Goal: Communication & Community: Answer question/provide support

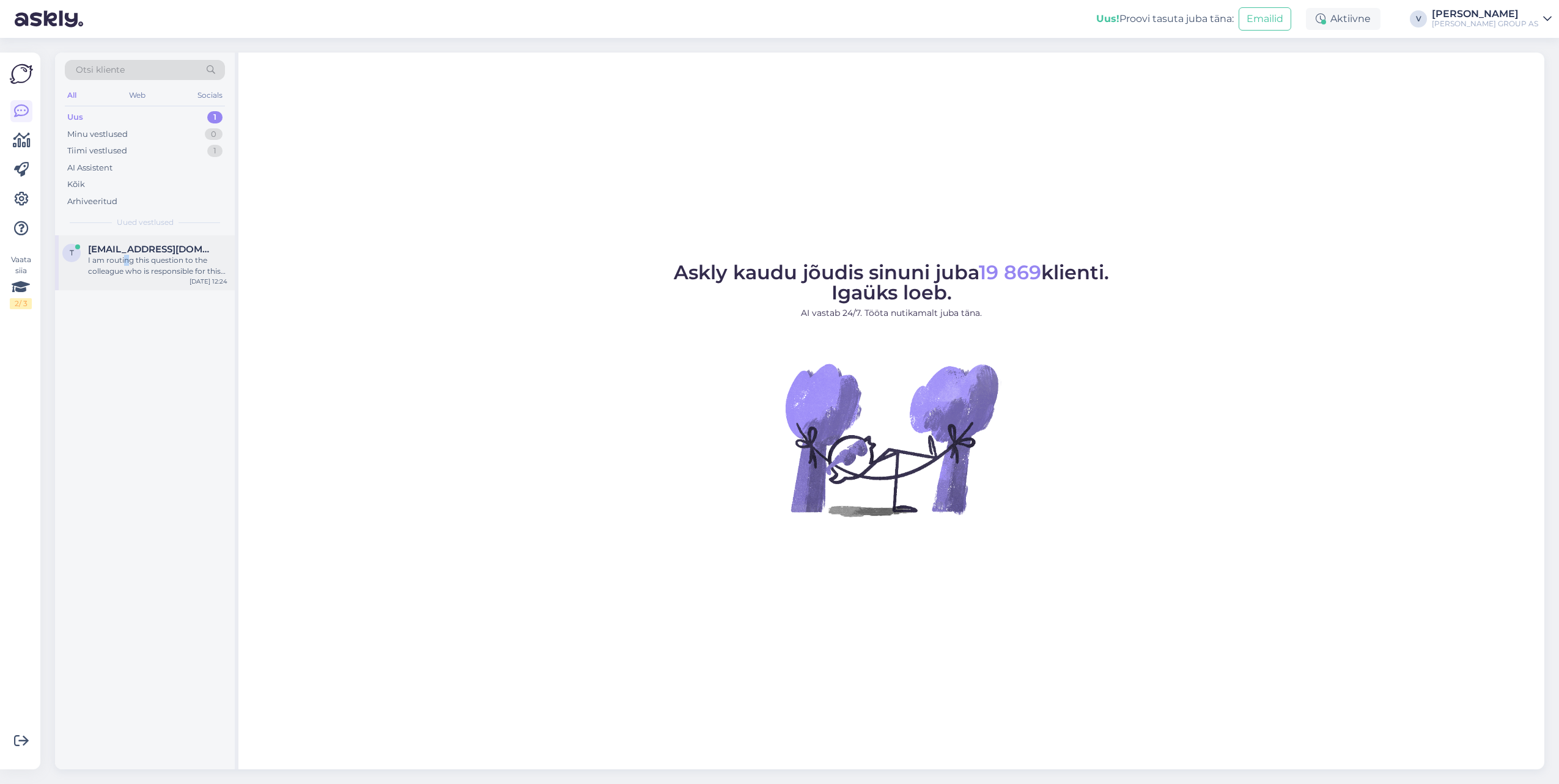
click at [130, 257] on div "I am routing this question to the colleague who is responsible for this topic. …" at bounding box center [158, 266] width 139 height 22
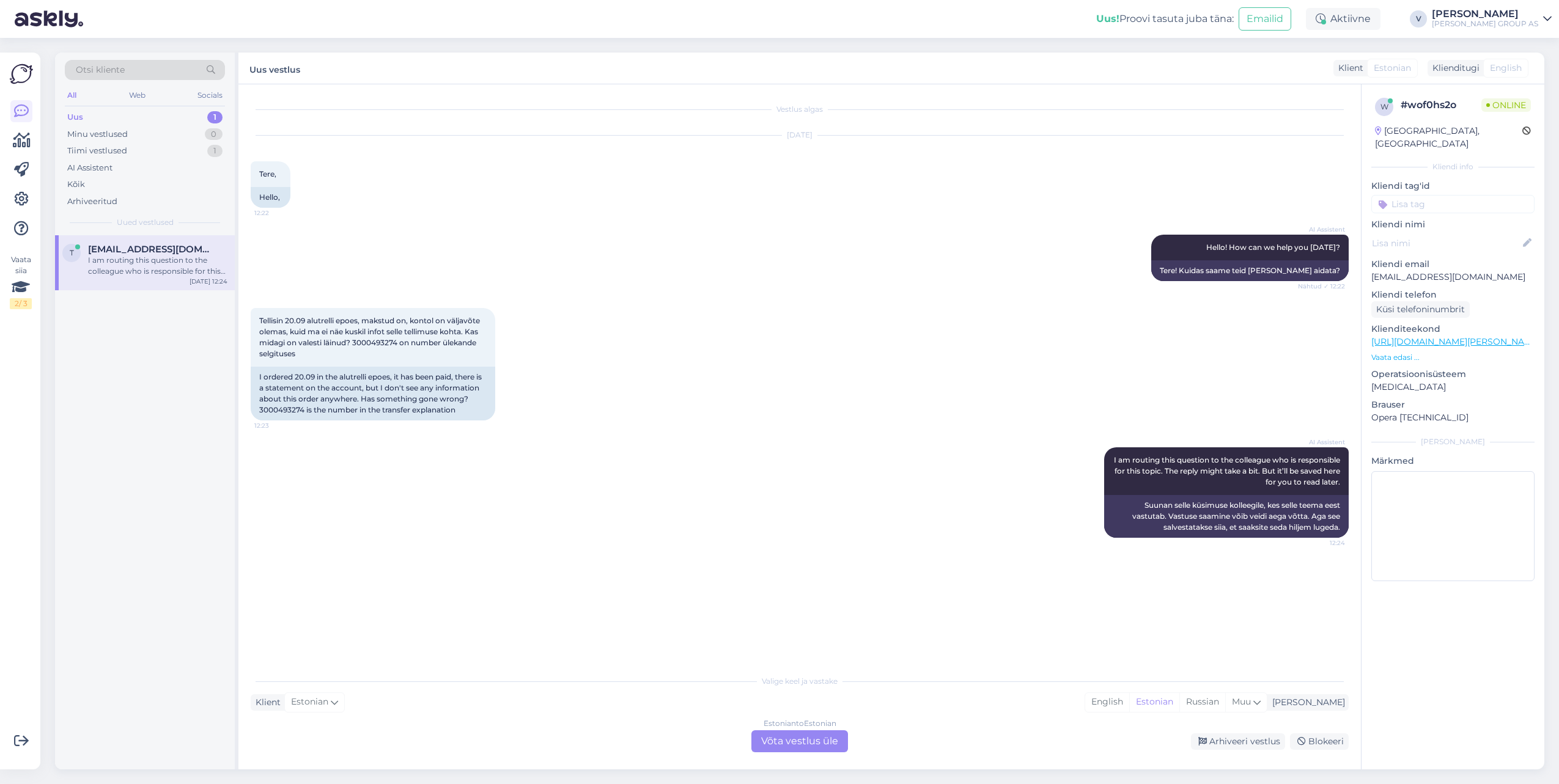
click at [813, 470] on div "AI Assistent I am routing this question to the colleague who is responsible for…" at bounding box center [799, 493] width 1098 height 117
click at [409, 350] on div "Tellisin 20.09 alutrelli epoes, makstud on, kontol on väljavõte olemas, kuid ma…" at bounding box center [373, 337] width 245 height 59
click at [818, 739] on div "Estonian to Estonian Võta vestlus üle" at bounding box center [799, 741] width 96 height 22
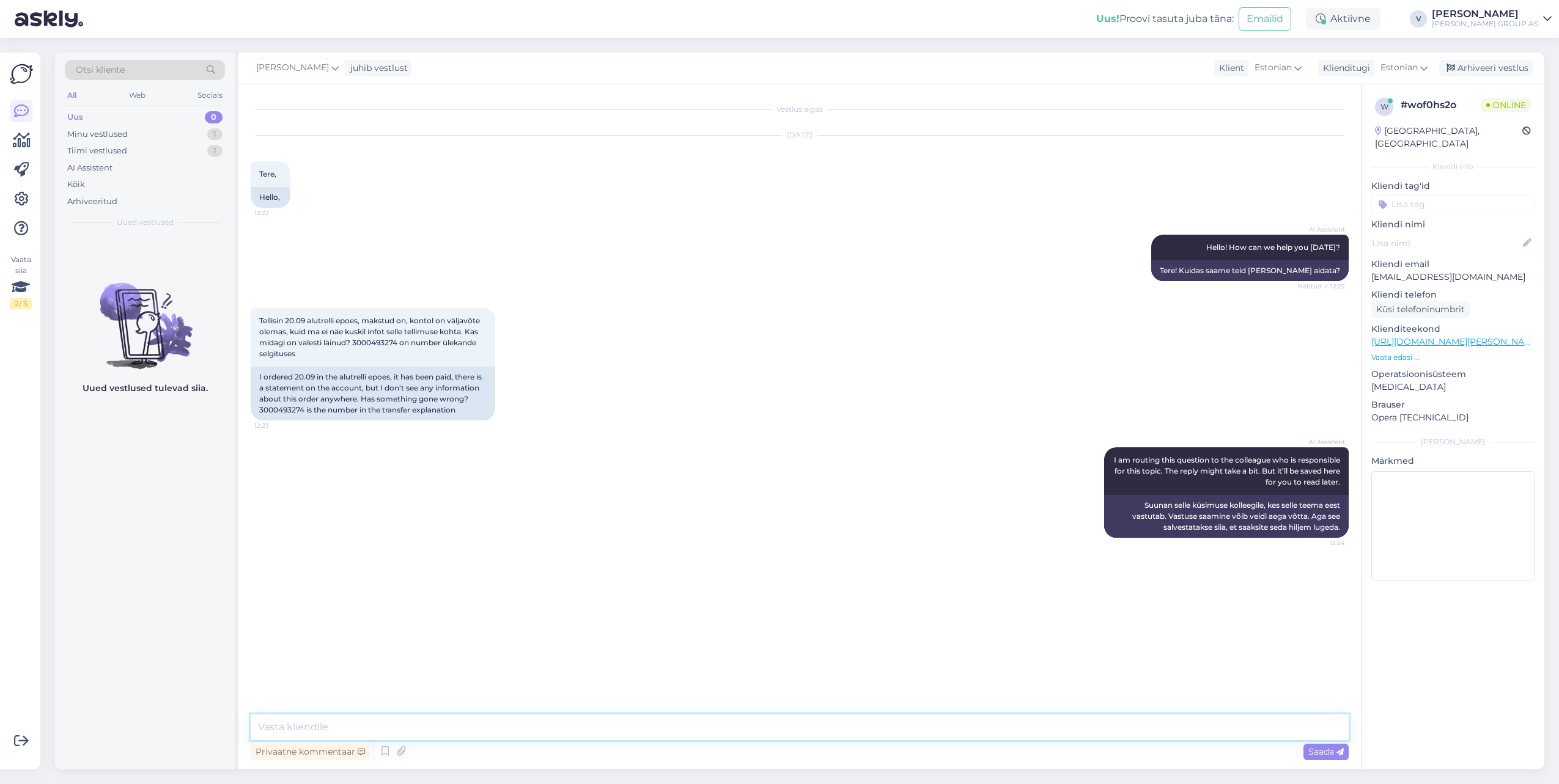
click at [663, 728] on textarea at bounding box center [799, 727] width 1098 height 26
type textarea "Tere. Uurime"
click at [321, 414] on div "I ordered 20.09 in the alutrelli epoes, it has been paid, there is a statement …" at bounding box center [373, 393] width 245 height 54
click at [320, 414] on div "I ordered 20.09 in the alutrelli epoes, it has been paid, there is a statement …" at bounding box center [373, 393] width 245 height 54
copy div "3000493274"
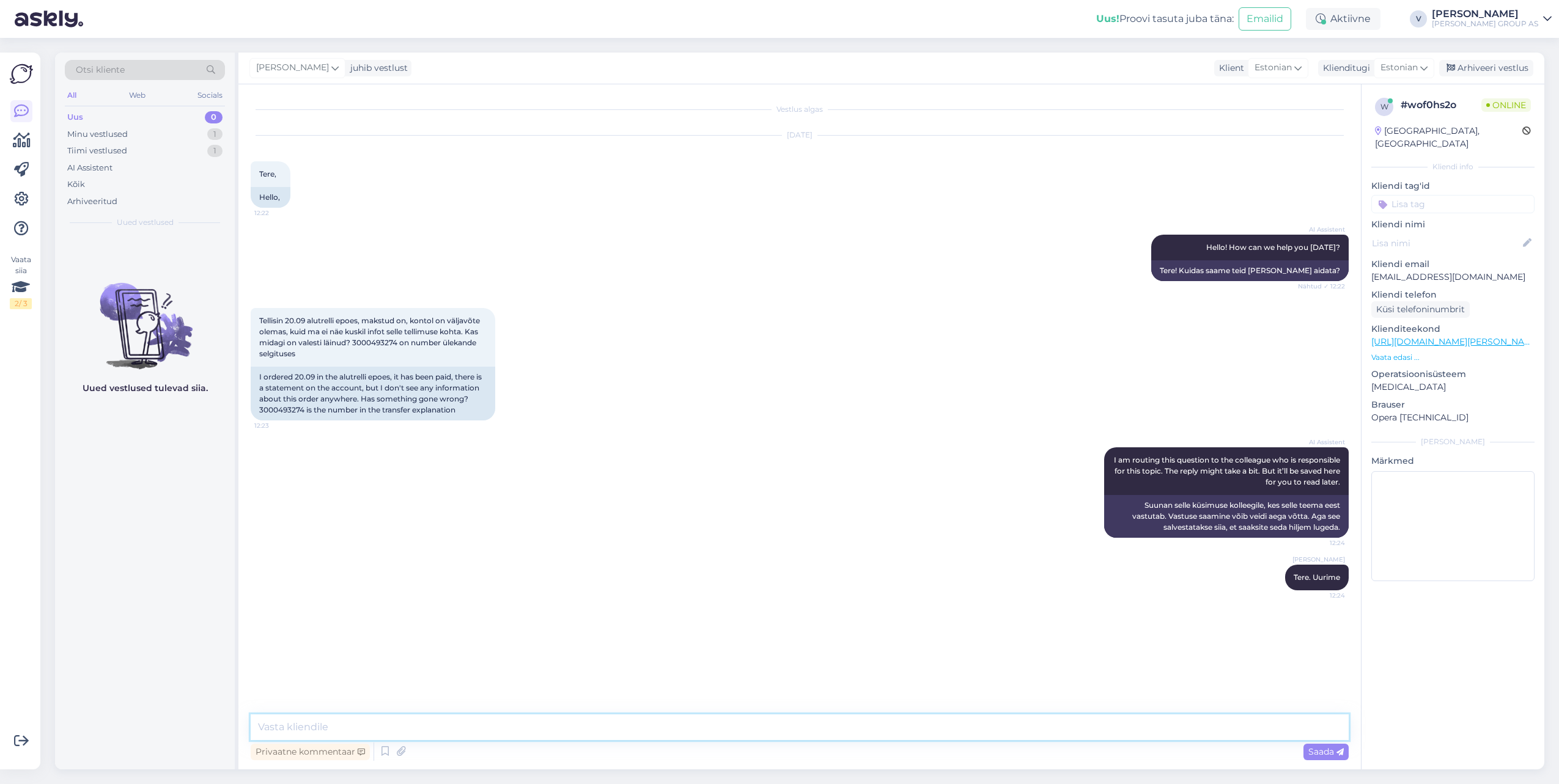
click at [630, 725] on textarea at bounding box center [799, 727] width 1098 height 26
type textarea "meie süsteemi tellimus jõudnud ei ole. Täpsema vastuse jaoks pean ühendust võtm…"
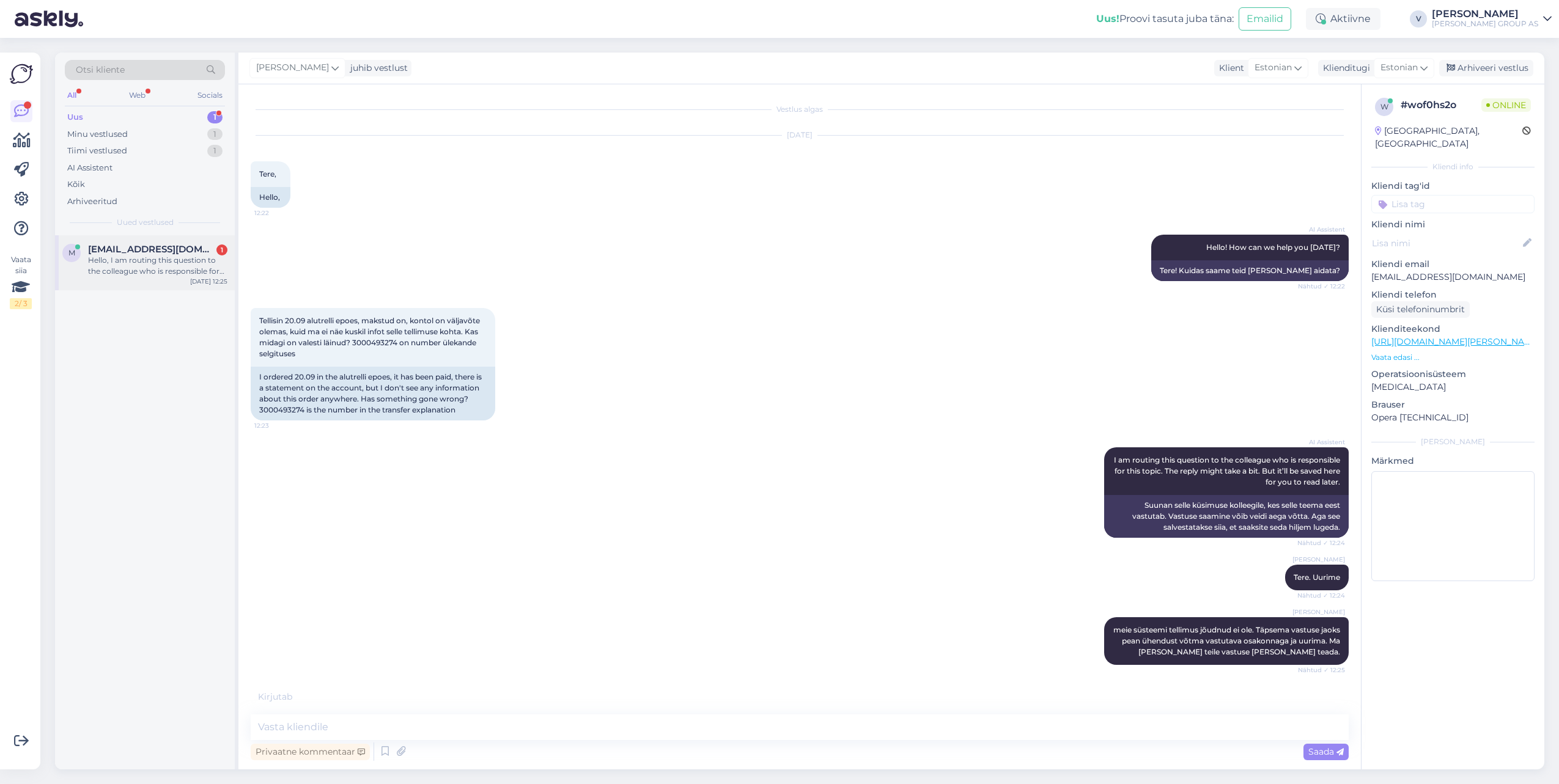
click at [98, 267] on div "Hello, I am routing this question to the colleague who is responsible for this …" at bounding box center [158, 266] width 139 height 22
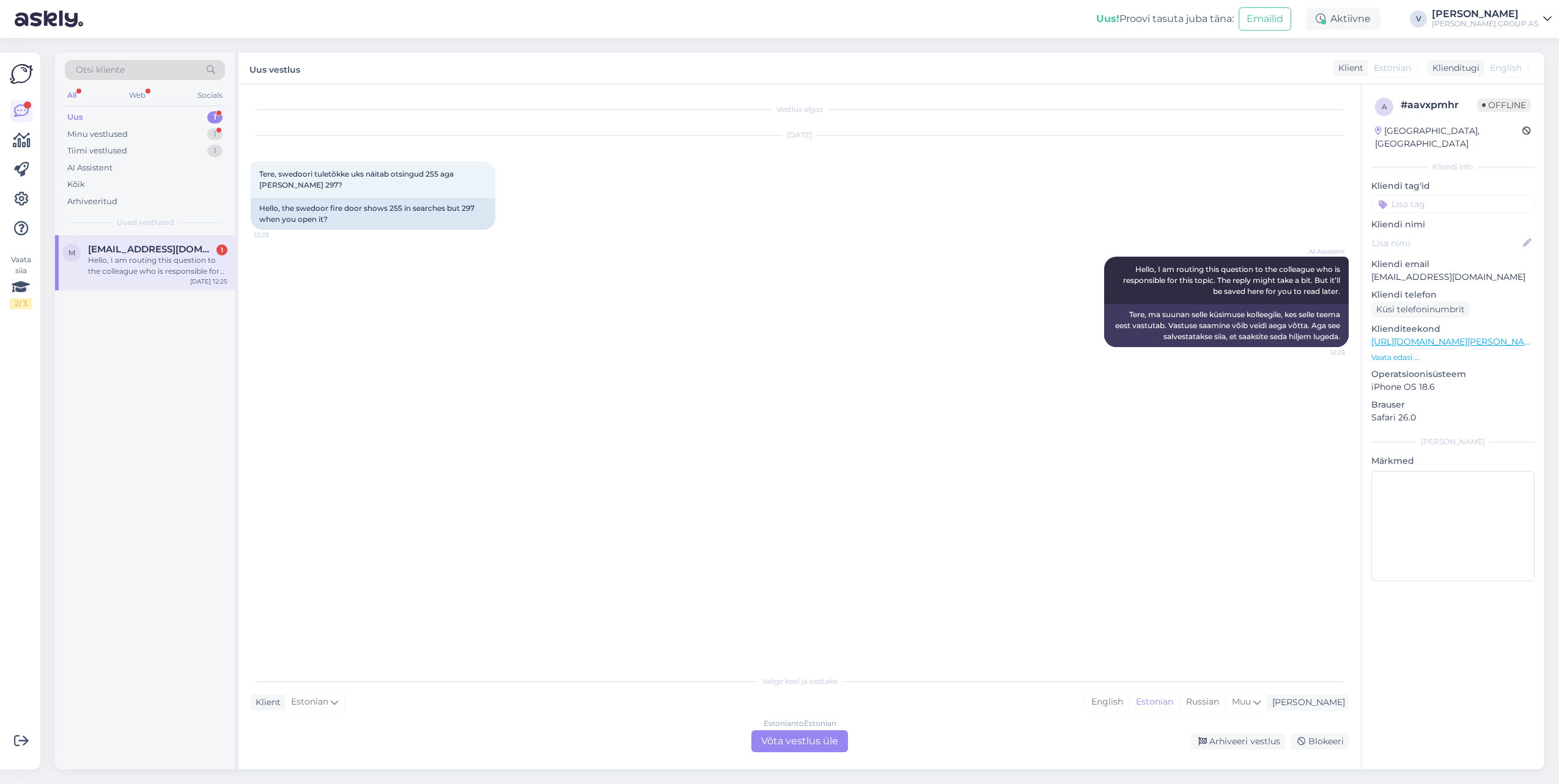
click at [792, 734] on div "Estonian to Estonian Võta vestlus üle" at bounding box center [799, 741] width 96 height 22
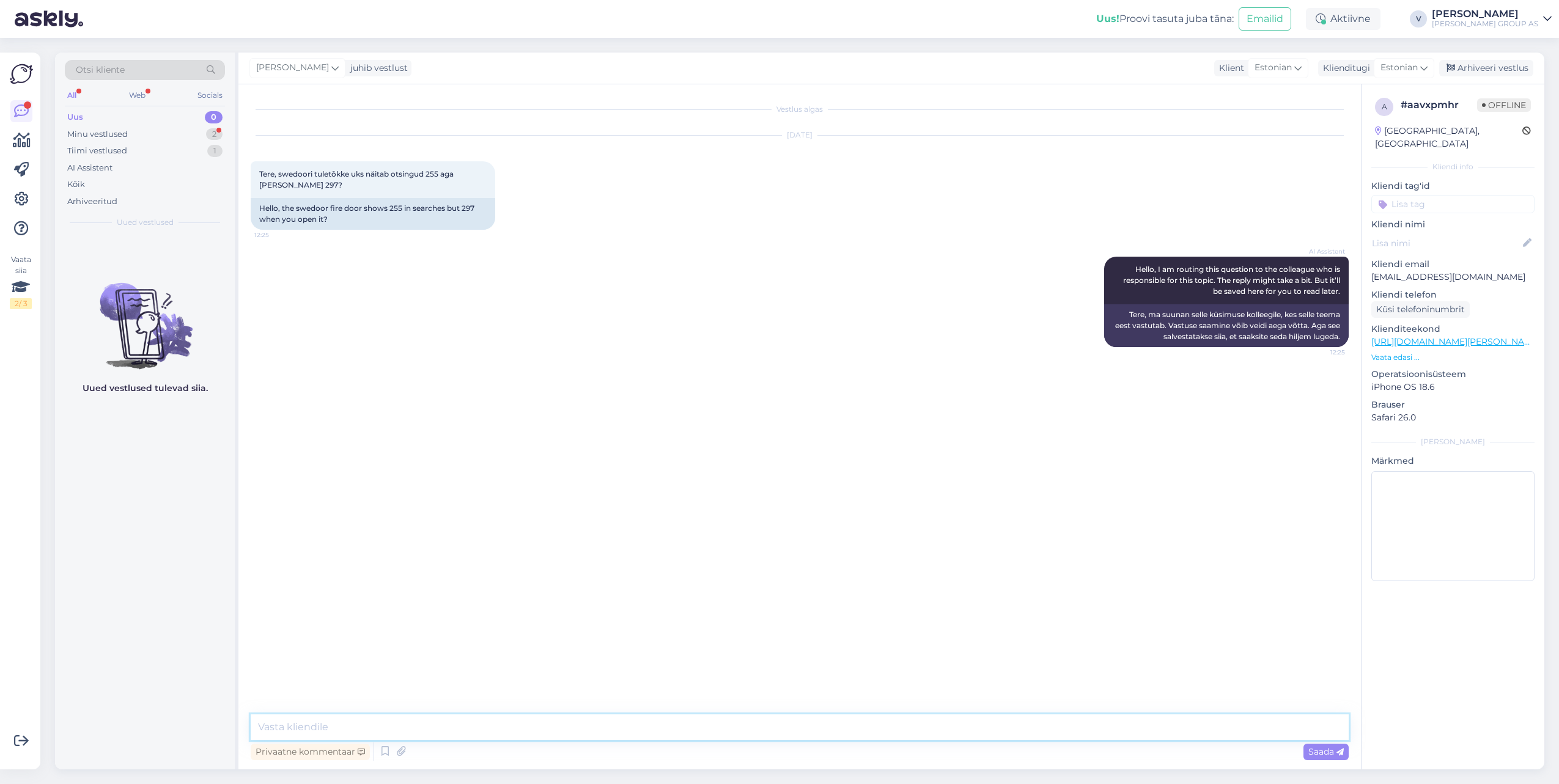
click at [644, 728] on textarea at bounding box center [799, 727] width 1098 height 26
type textarea "Tere. Ükshetk"
drag, startPoint x: 278, startPoint y: 172, endPoint x: 366, endPoint y: 174, distance: 88.0
click at [366, 174] on span "Tere, swedoori tuletõkke uks näitab otsingud 255 aga [PERSON_NAME] 297?" at bounding box center [357, 179] width 196 height 20
copy span "swedoori tuletõkke uks"
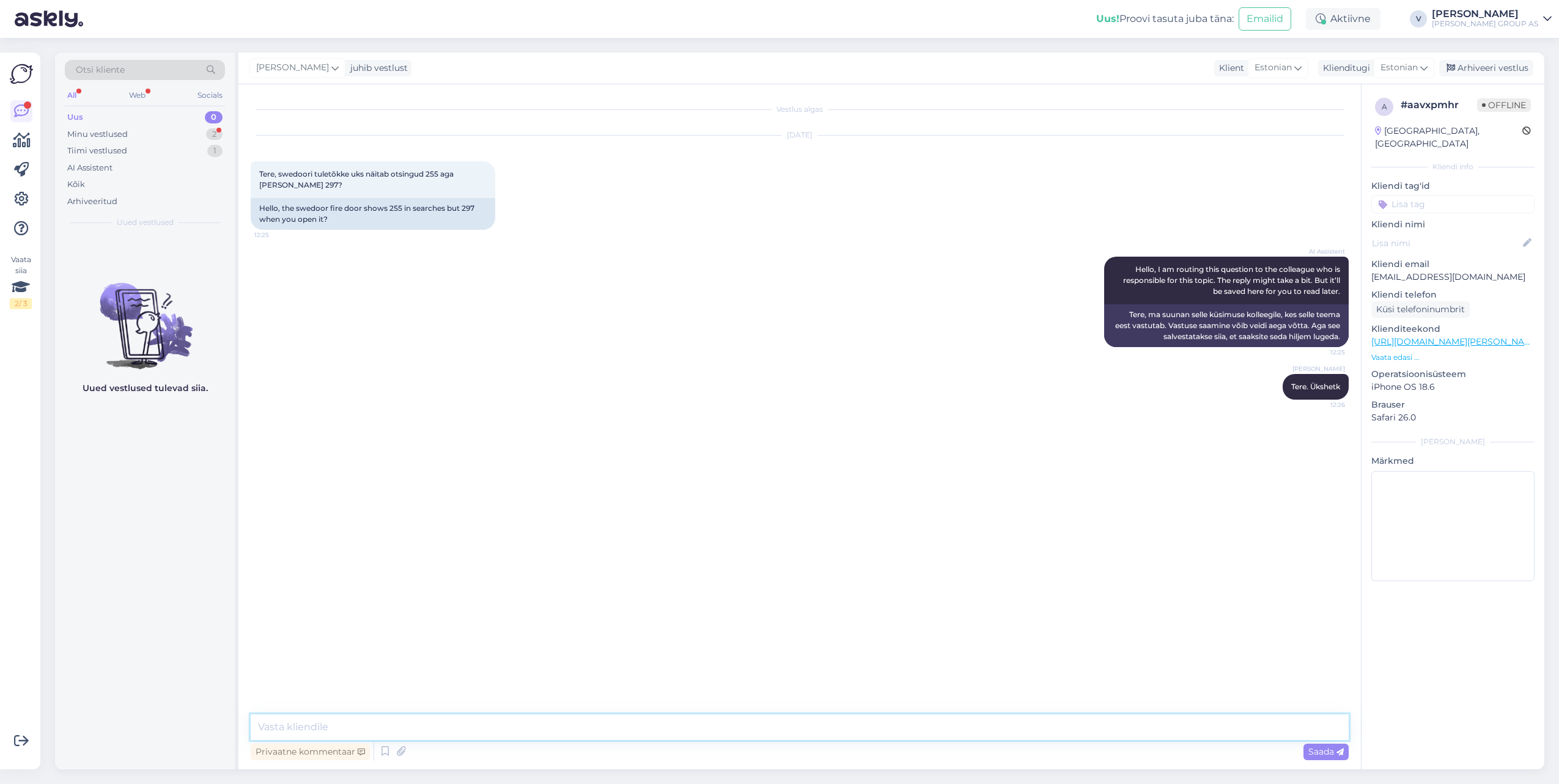
click at [533, 723] on textarea at bounding box center [799, 727] width 1098 height 26
type textarea "Kas teil oleks anda tootenumbrit?"
click at [154, 134] on div "Minu vestlused 2" at bounding box center [144, 134] width 160 height 17
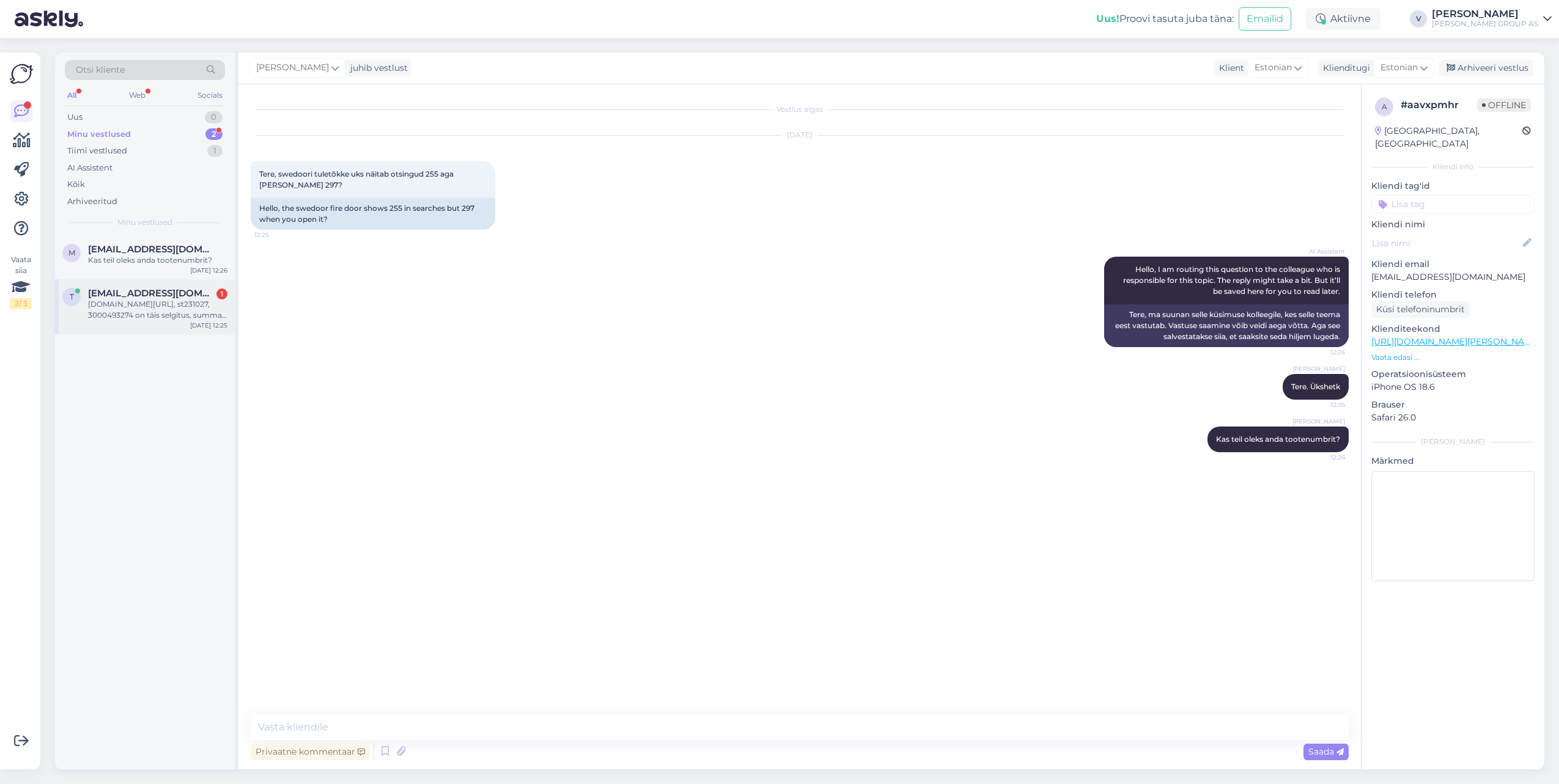
click at [164, 311] on div "[DOMAIN_NAME][URL], st231027, 3000493274 on täis selgitus, summas 74.89" at bounding box center [158, 309] width 139 height 22
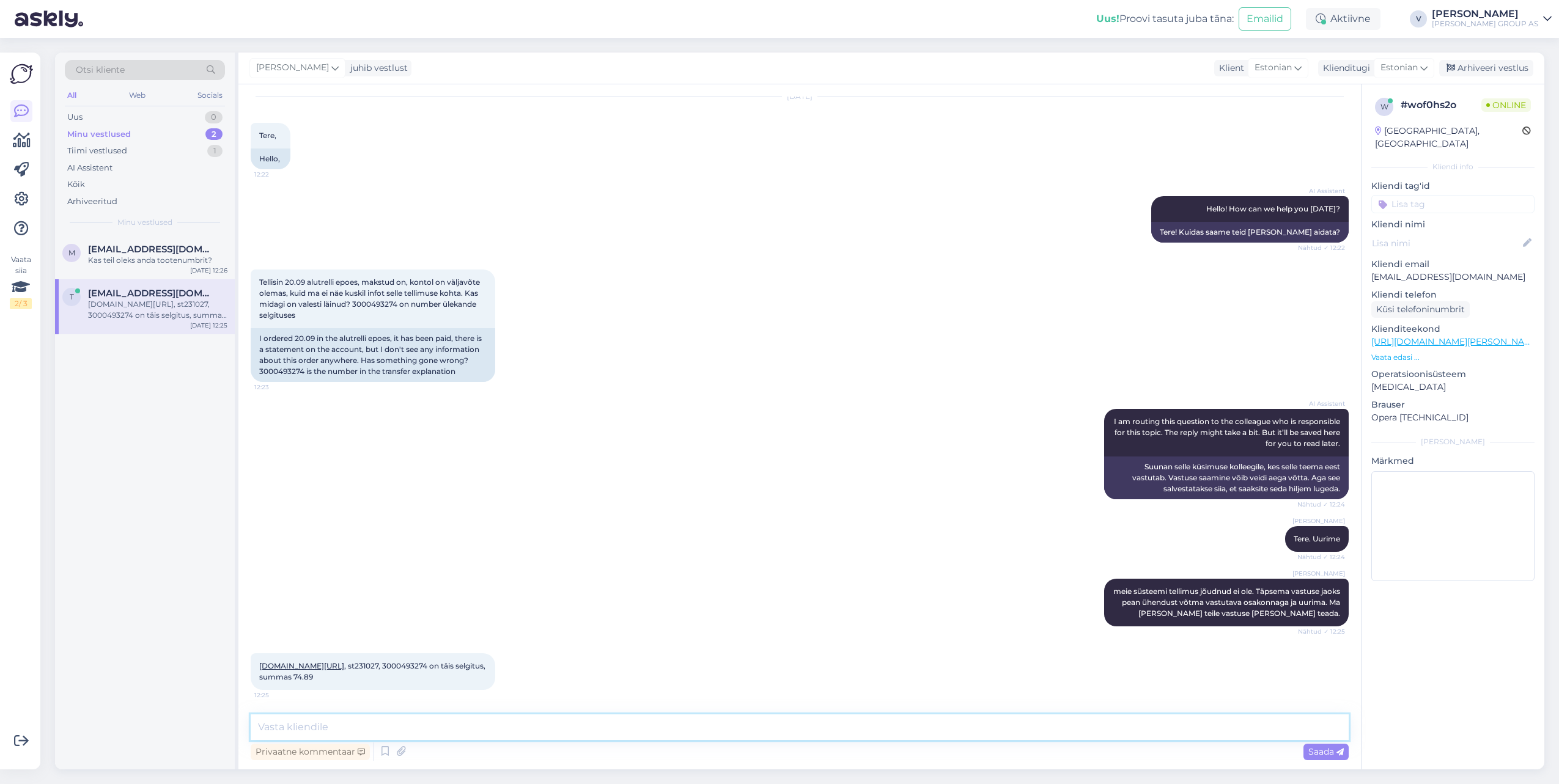
click at [378, 736] on textarea at bounding box center [799, 727] width 1098 height 26
click at [372, 729] on textarea at bounding box center [799, 727] width 1098 height 26
type textarea "M"
type textarea "Ma saatsin päringu vastutava osakonnale. [PERSON_NAME] saanud vastuse, [PERSON_…"
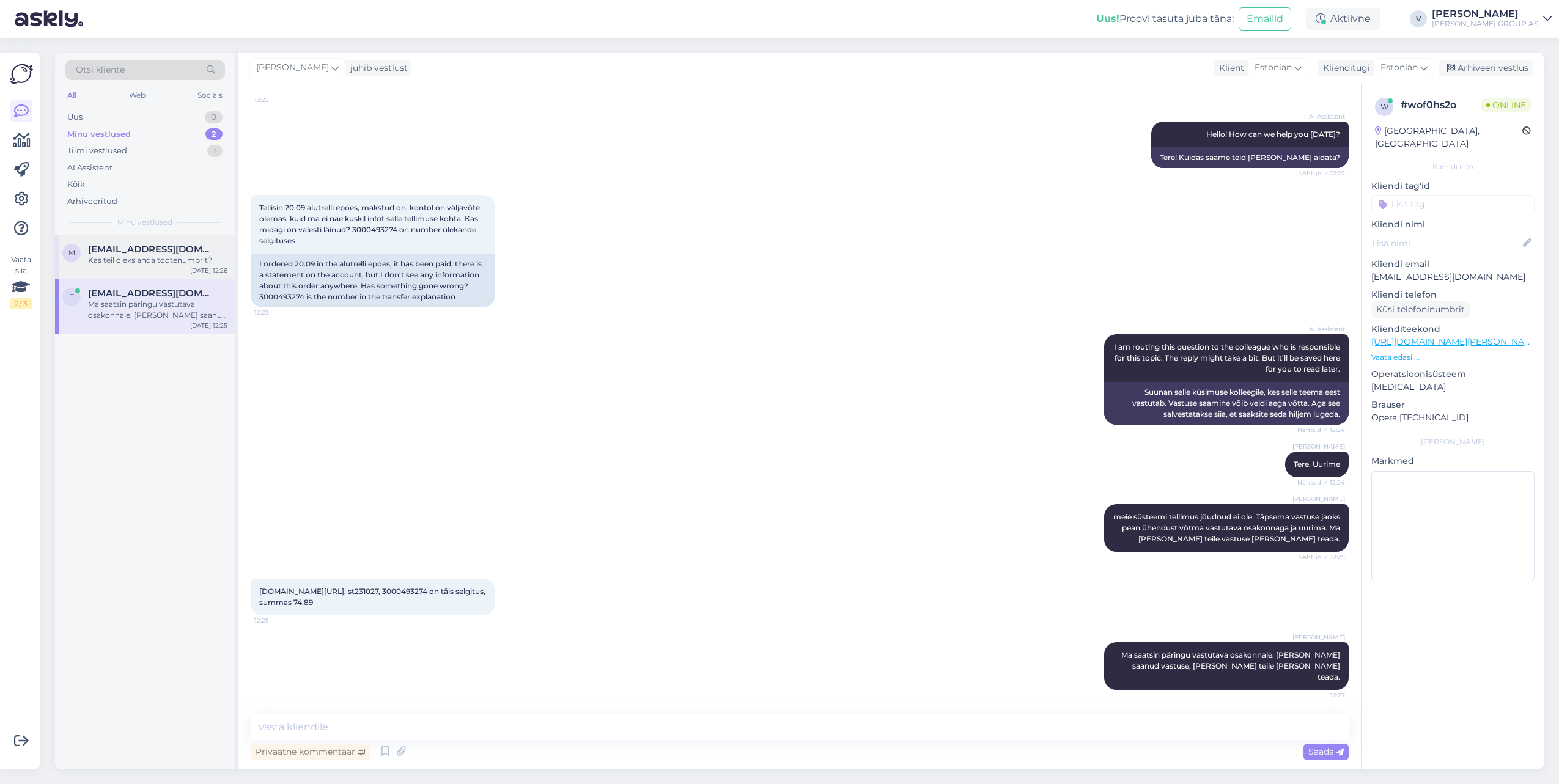
click at [146, 265] on div "Kas teil oleks anda tootenumbrit?" at bounding box center [158, 260] width 139 height 11
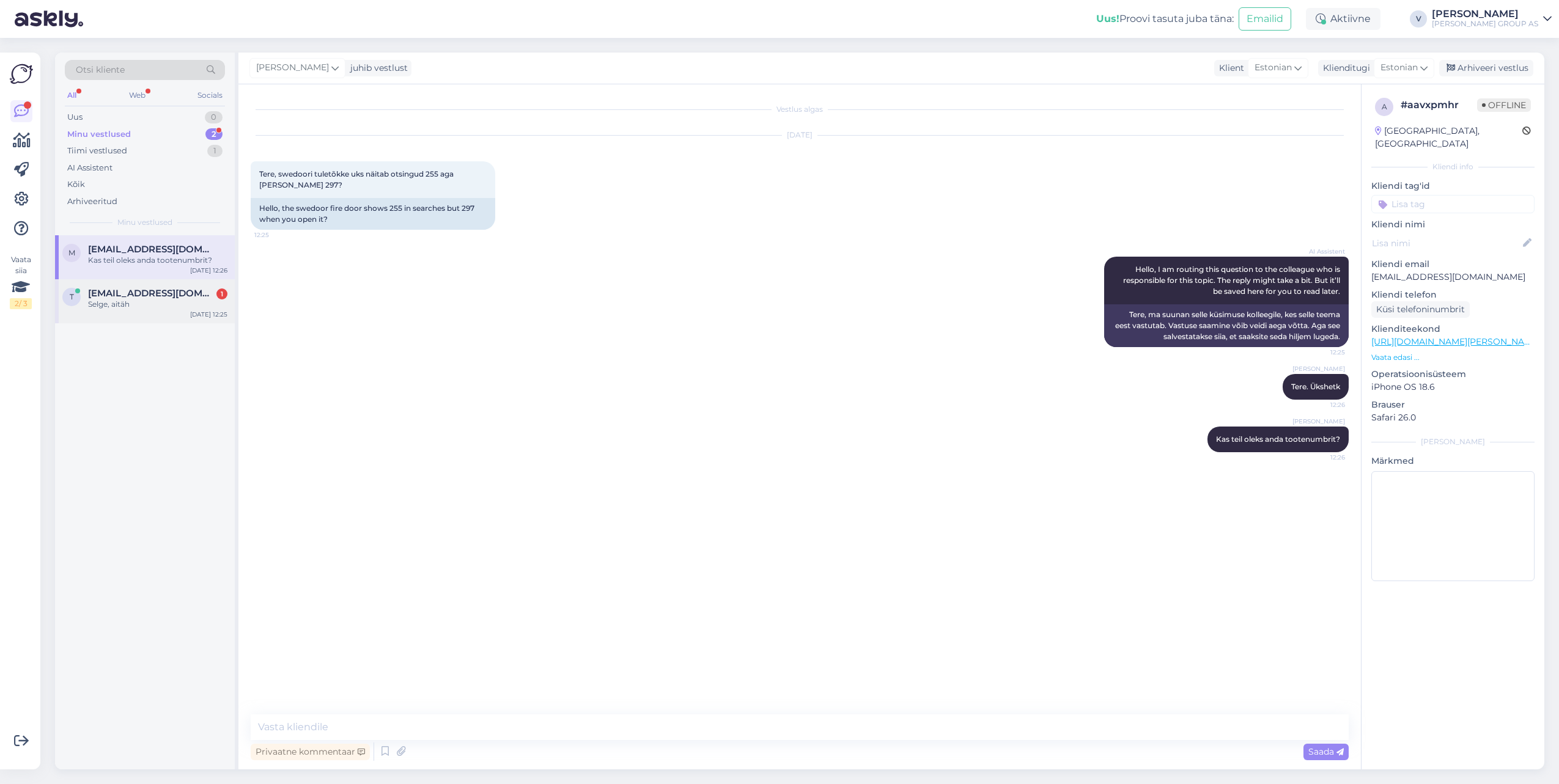
click at [132, 304] on div "Selge, aitäh" at bounding box center [158, 304] width 139 height 11
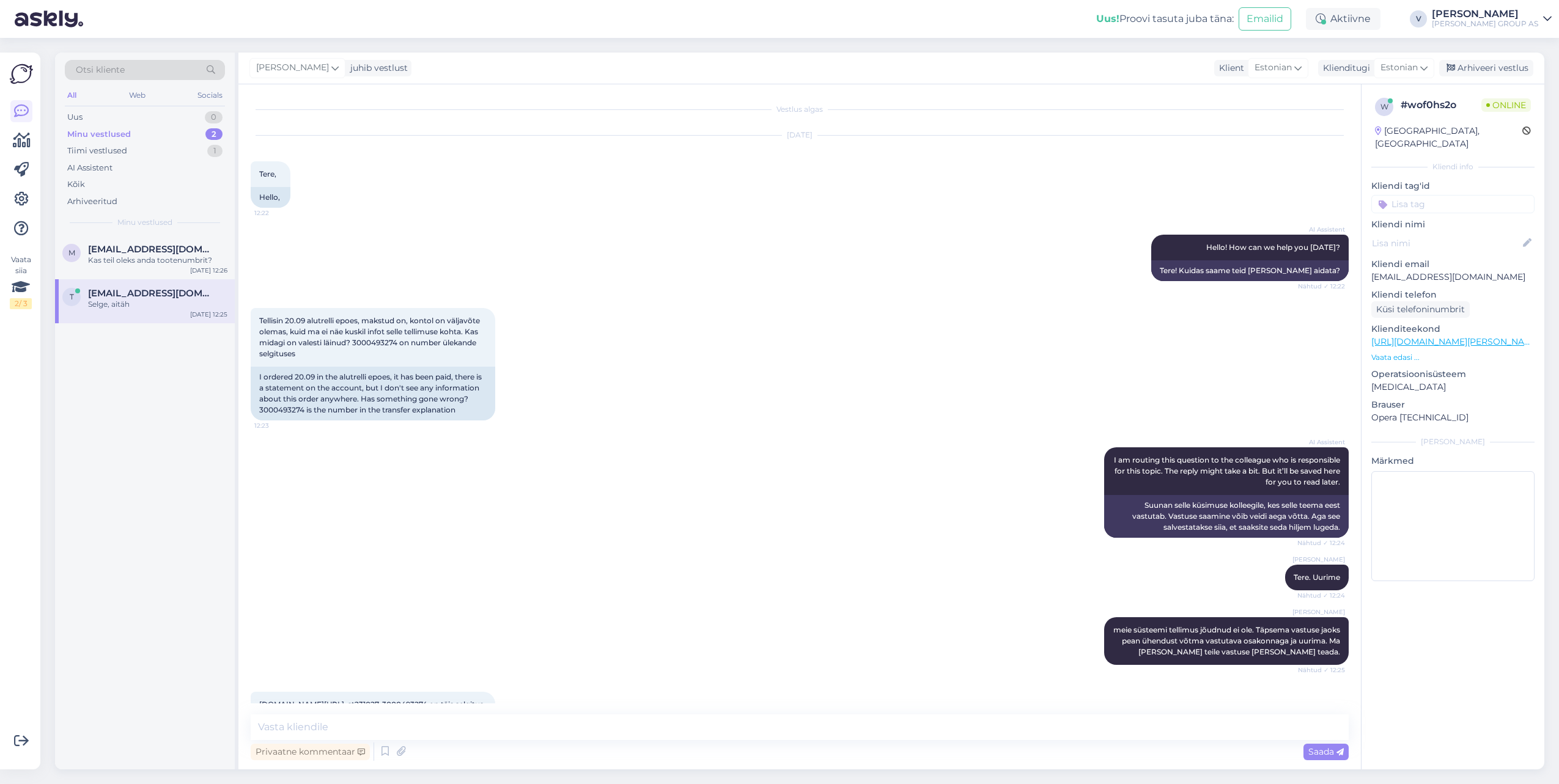
scroll to position [166, 0]
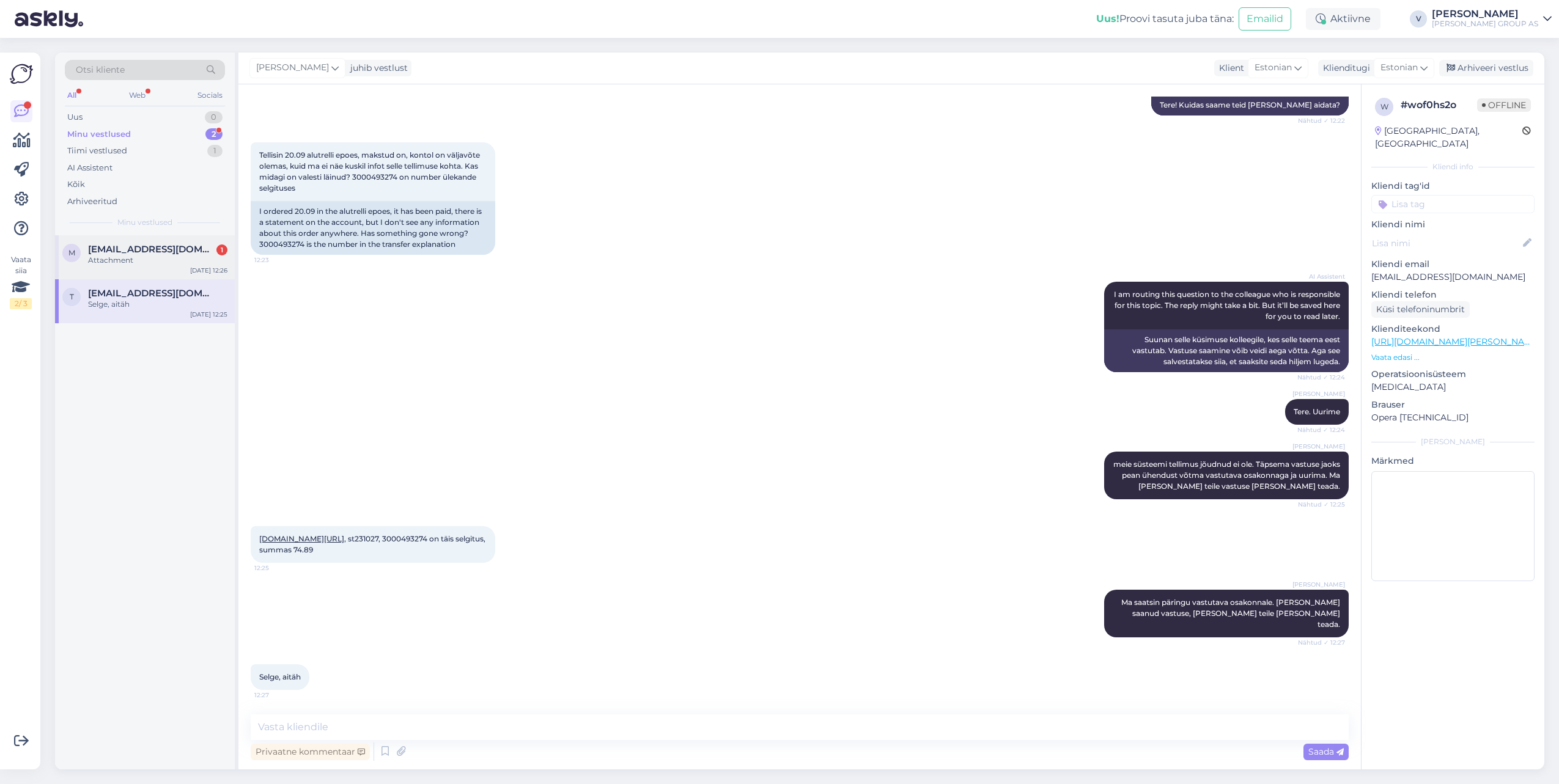
click at [139, 249] on span "[EMAIL_ADDRESS][DOMAIN_NAME]" at bounding box center [152, 249] width 127 height 11
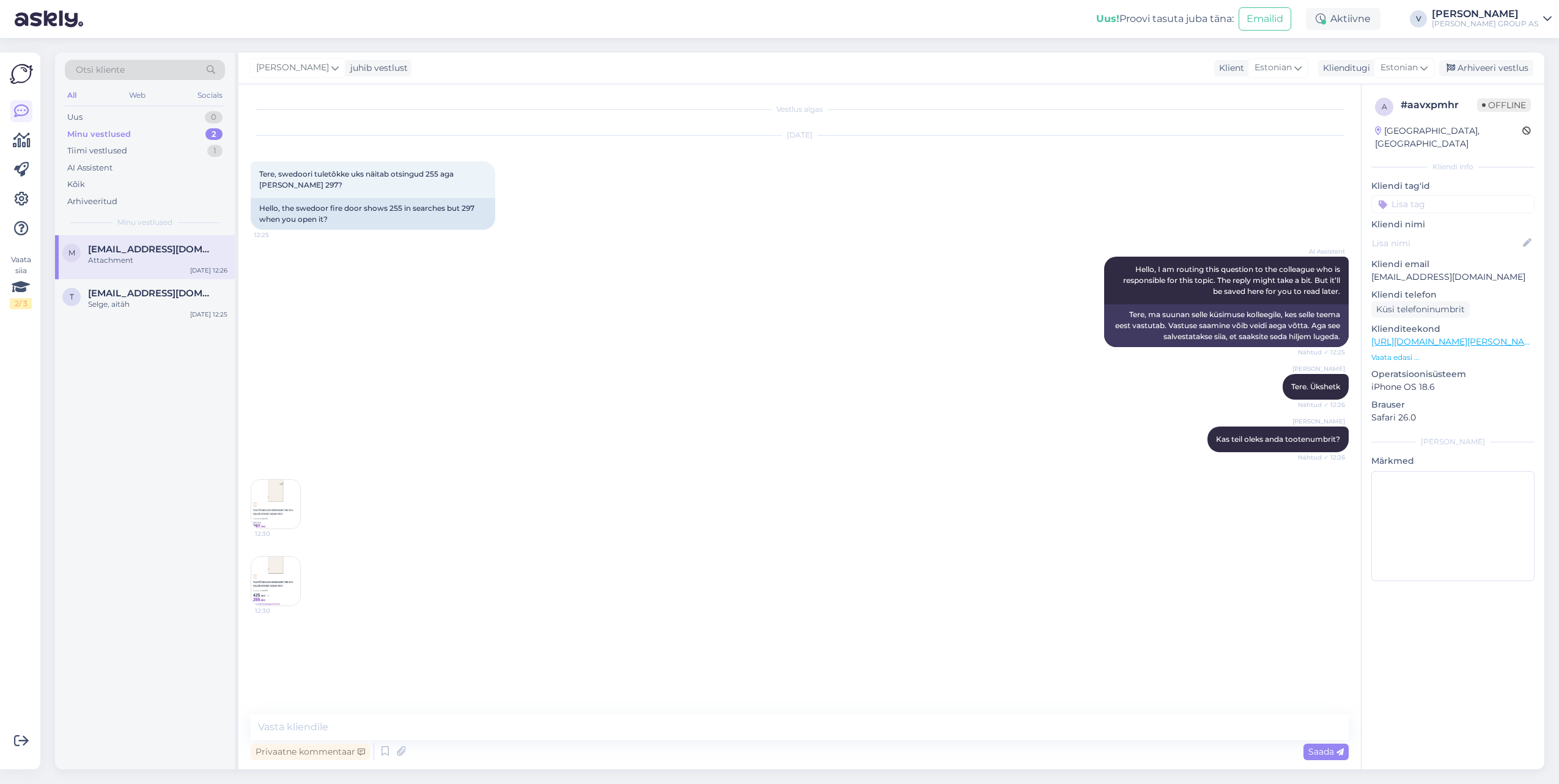
click at [257, 503] on img at bounding box center [276, 504] width 49 height 49
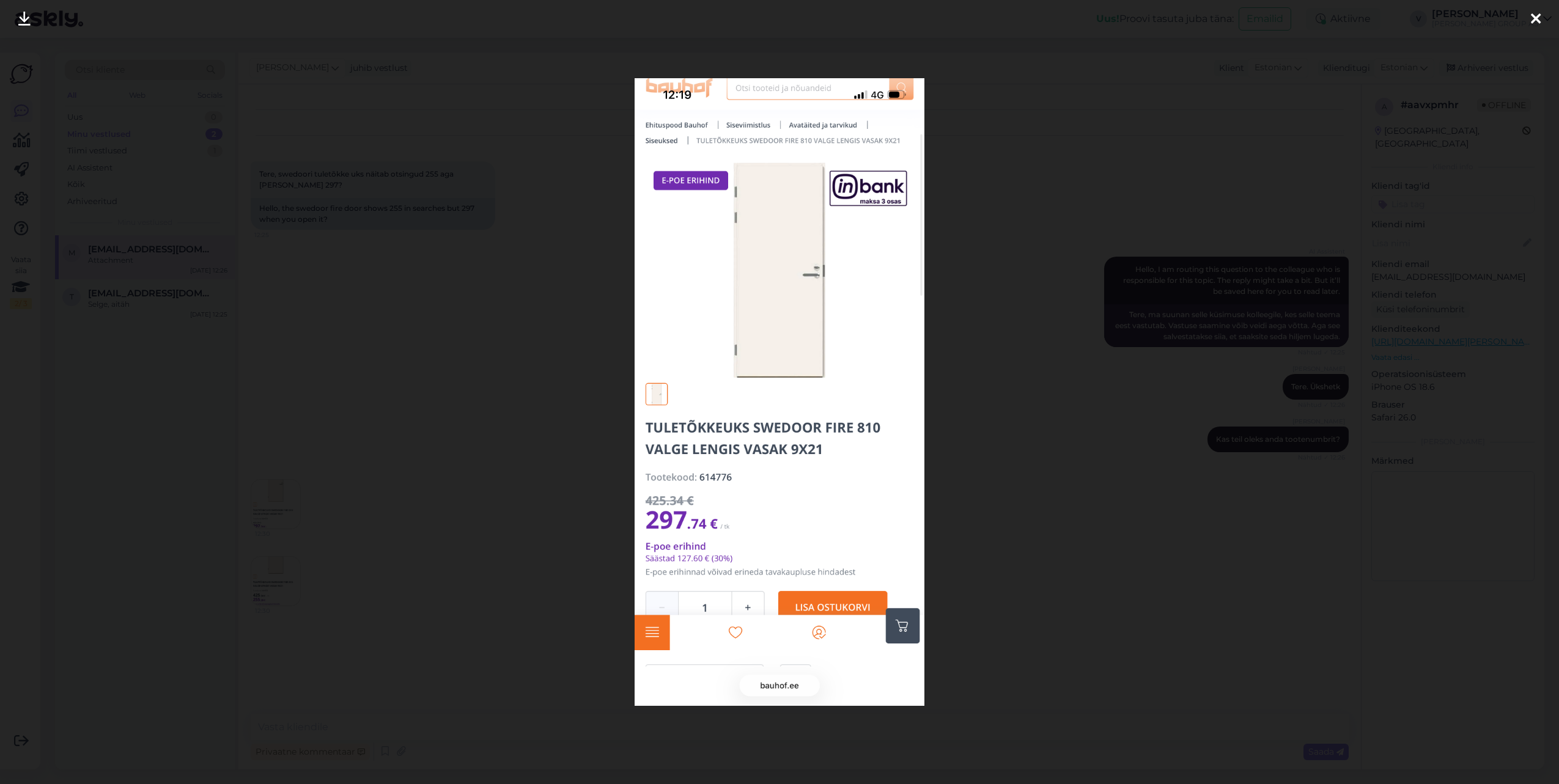
drag, startPoint x: 476, startPoint y: 481, endPoint x: 407, endPoint y: 526, distance: 82.4
click at [475, 481] on div at bounding box center [779, 392] width 1559 height 784
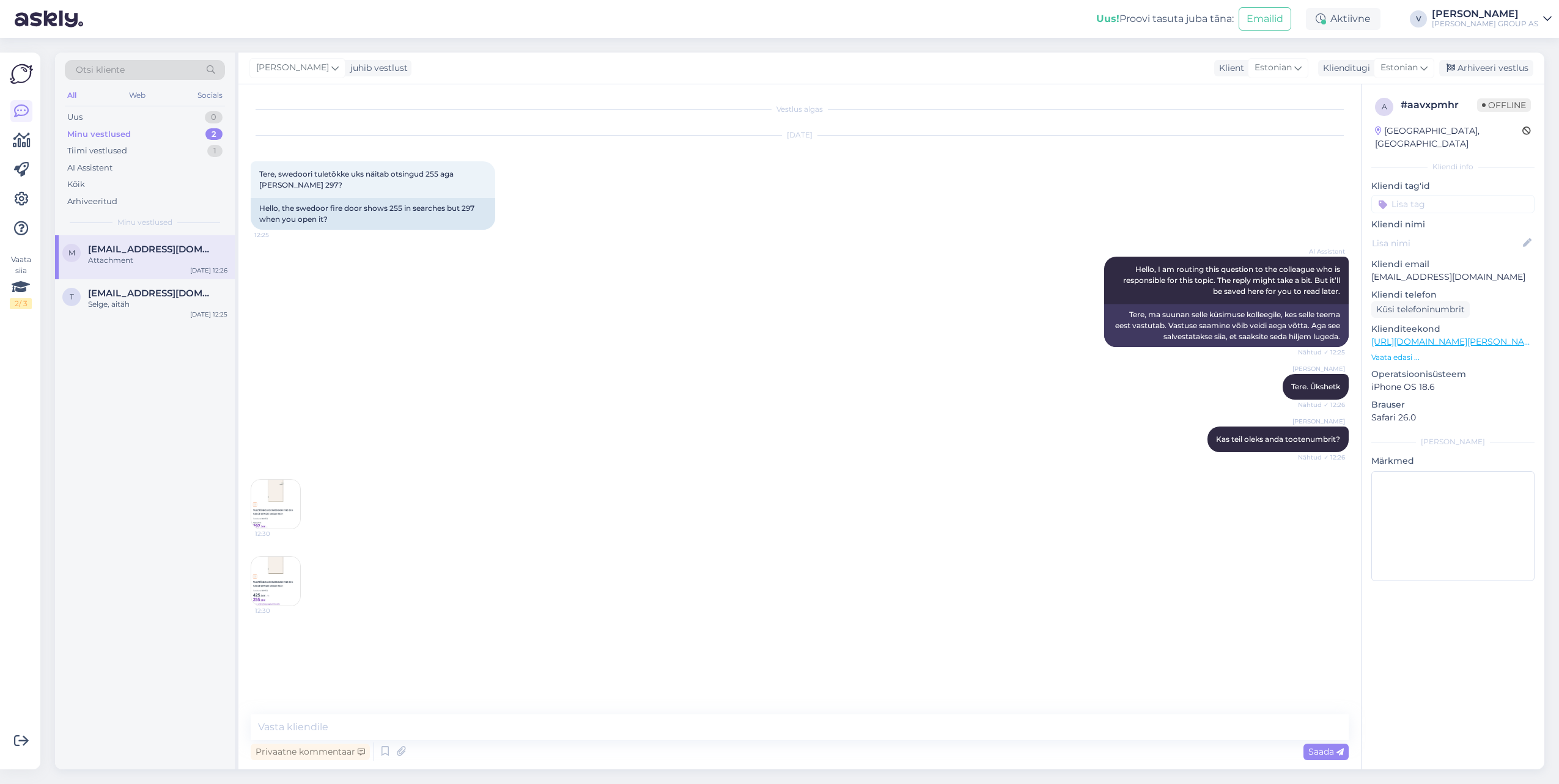
click at [252, 584] on img at bounding box center [276, 581] width 49 height 49
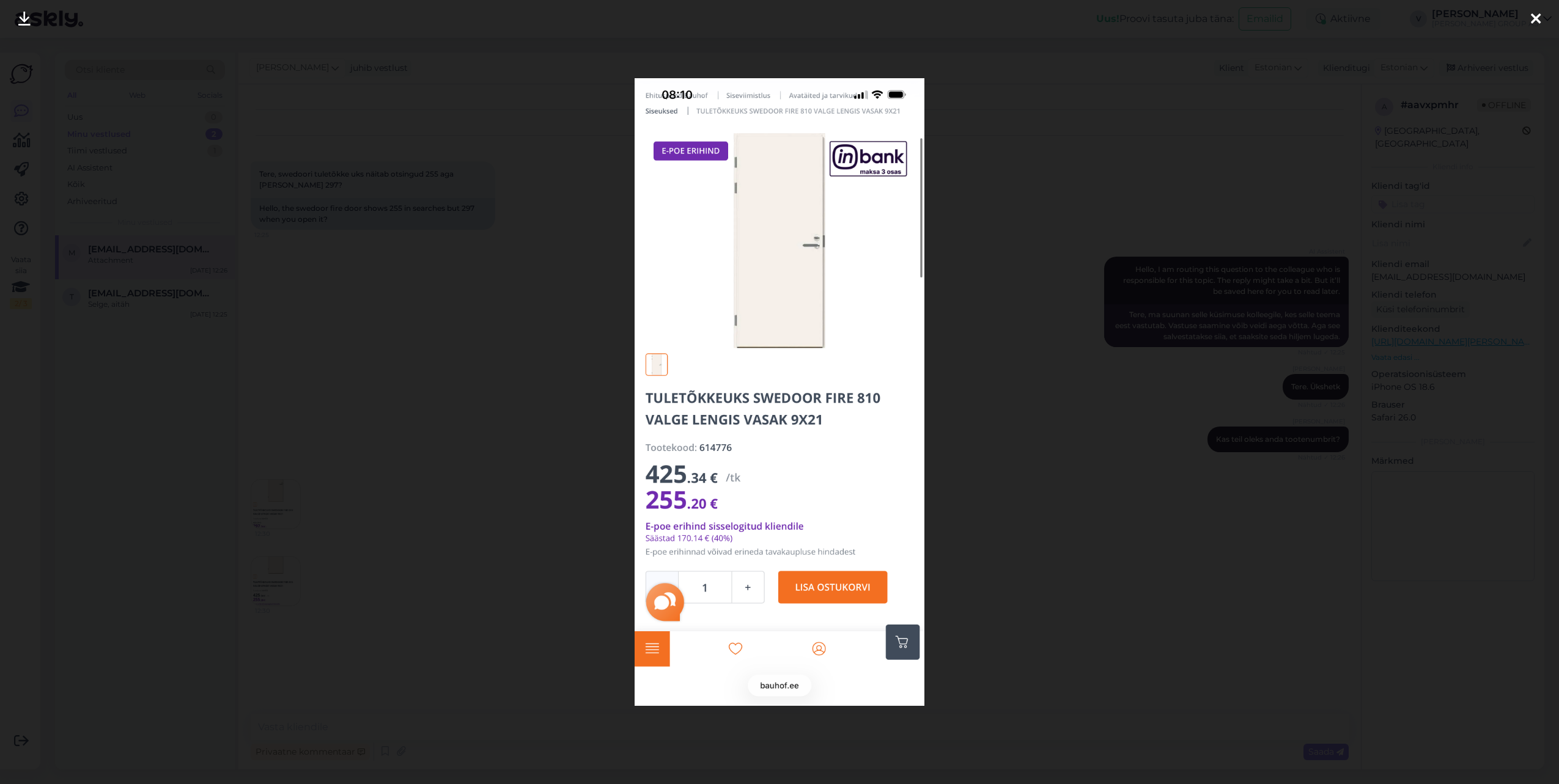
click at [576, 537] on div at bounding box center [779, 392] width 1559 height 784
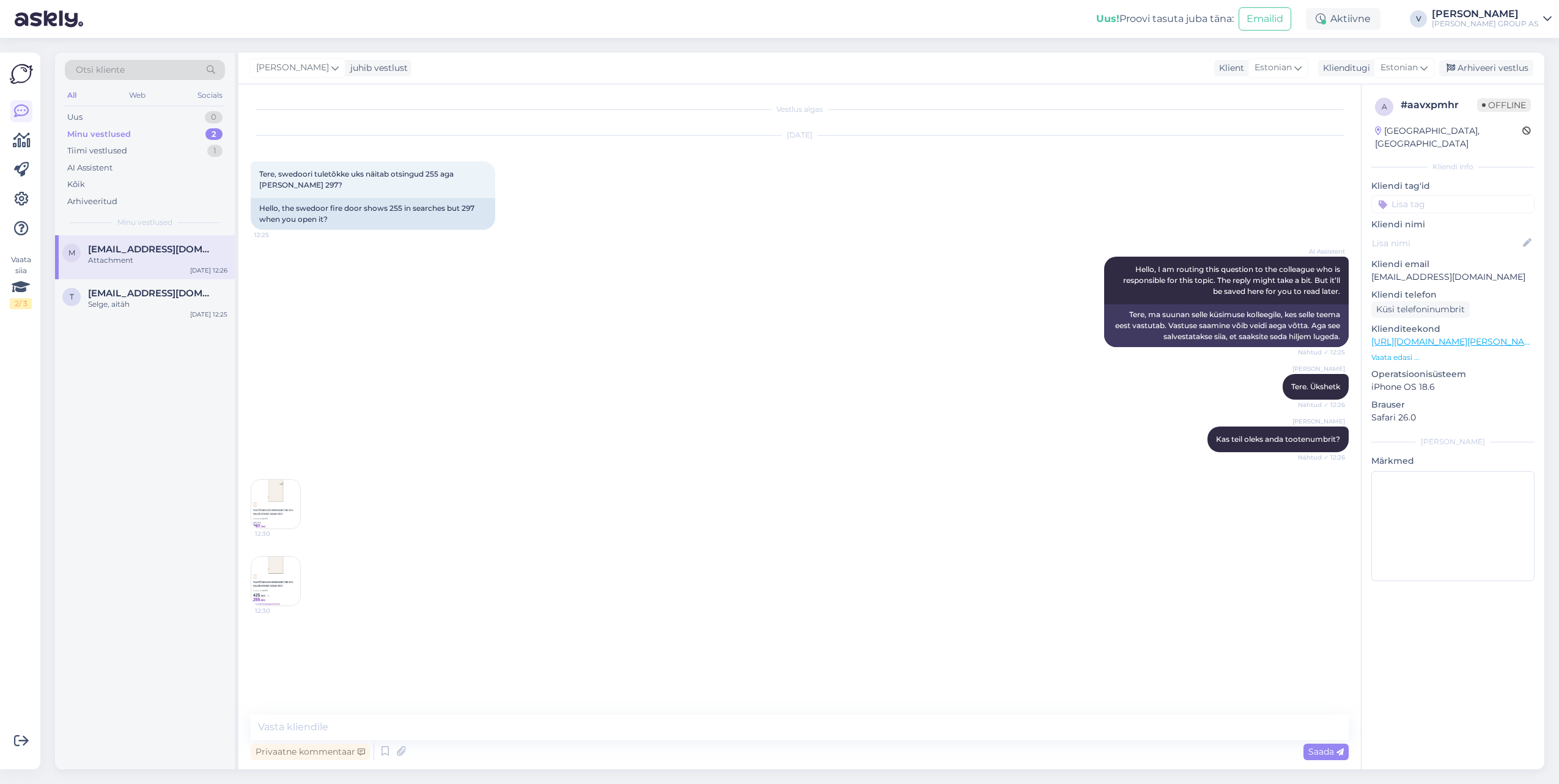
click at [257, 493] on img at bounding box center [276, 504] width 49 height 49
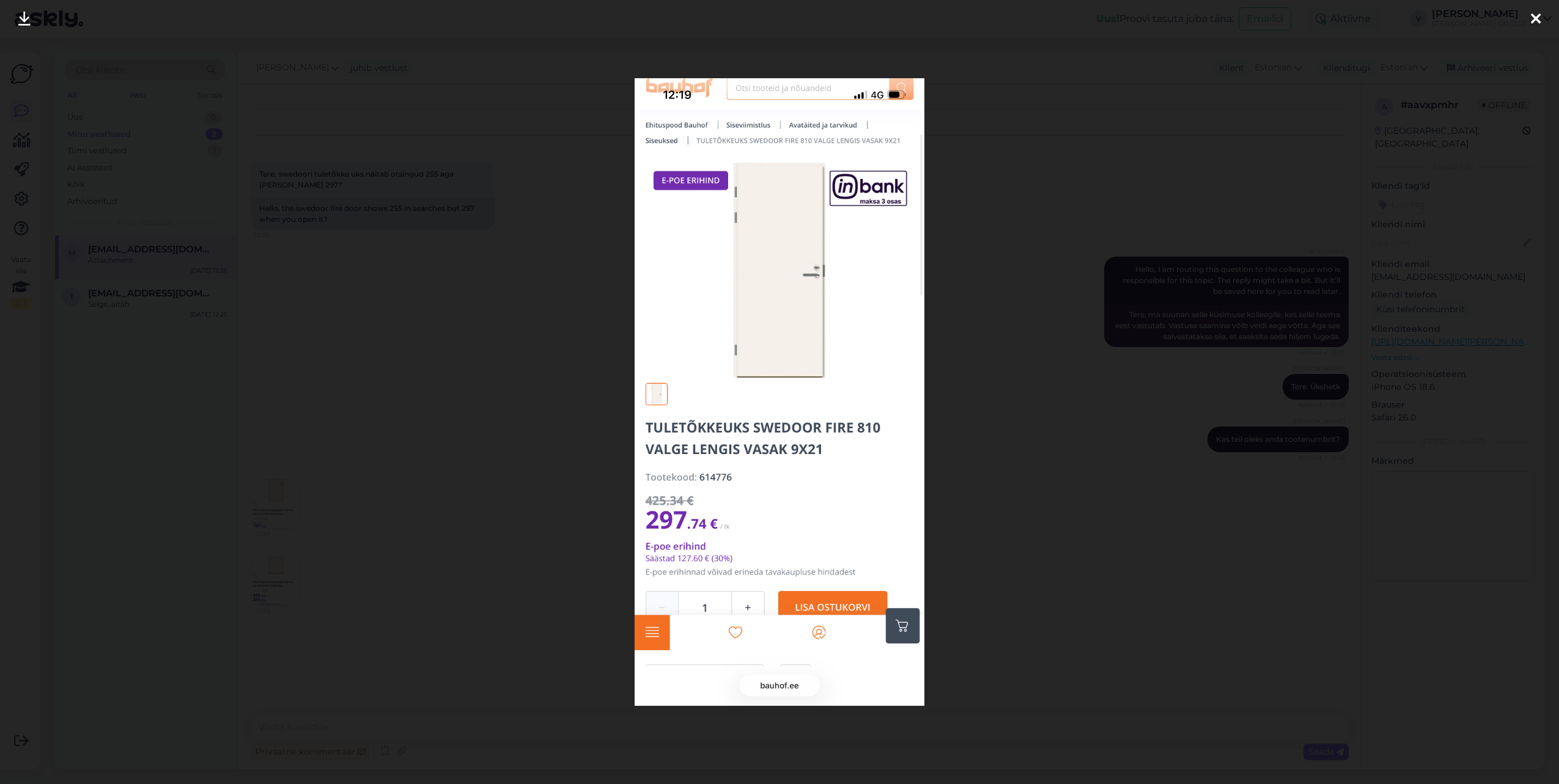
drag, startPoint x: 408, startPoint y: 414, endPoint x: 357, endPoint y: 496, distance: 96.6
click at [407, 423] on div at bounding box center [779, 392] width 1559 height 784
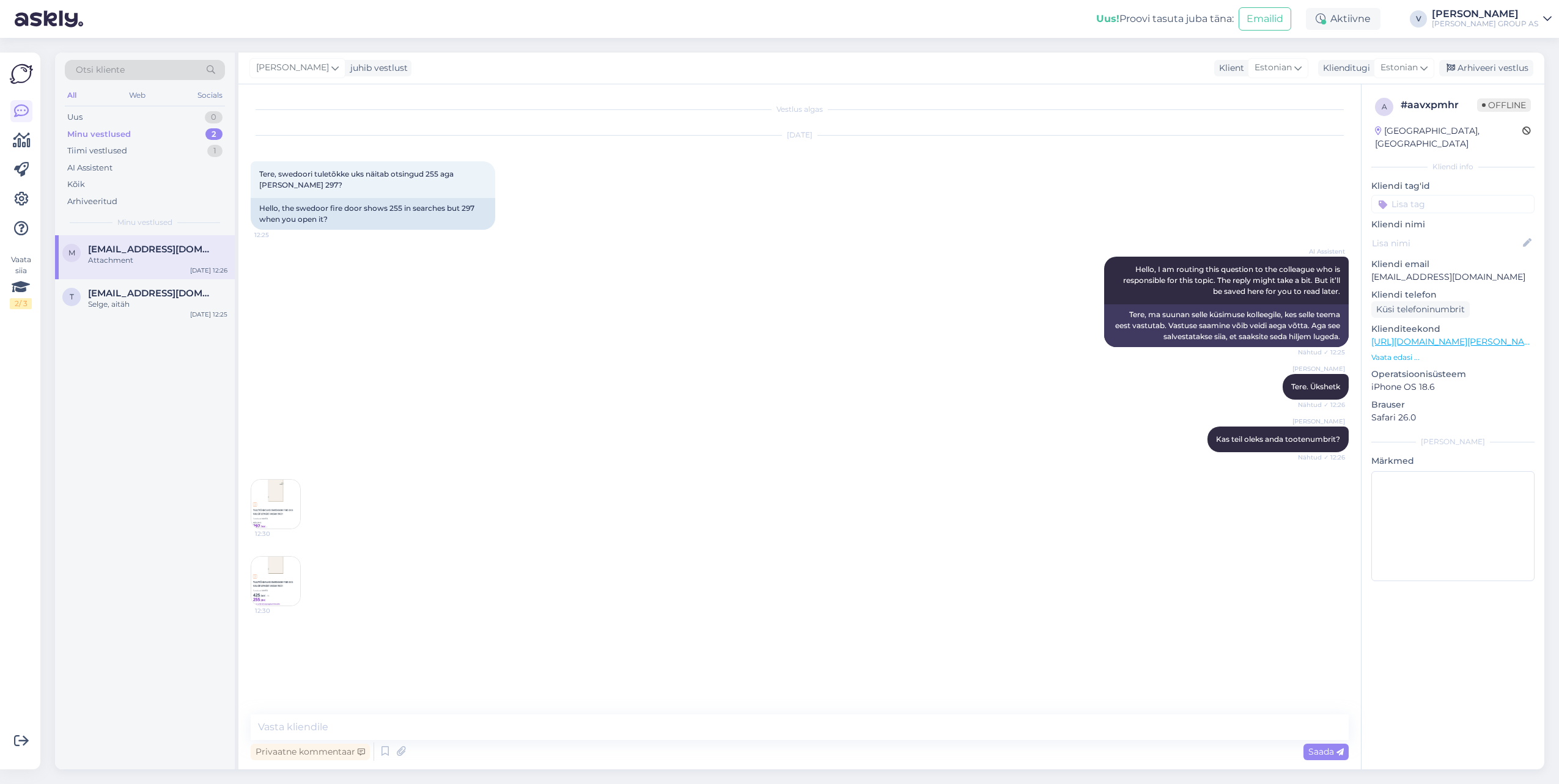
click at [268, 576] on img at bounding box center [276, 581] width 49 height 49
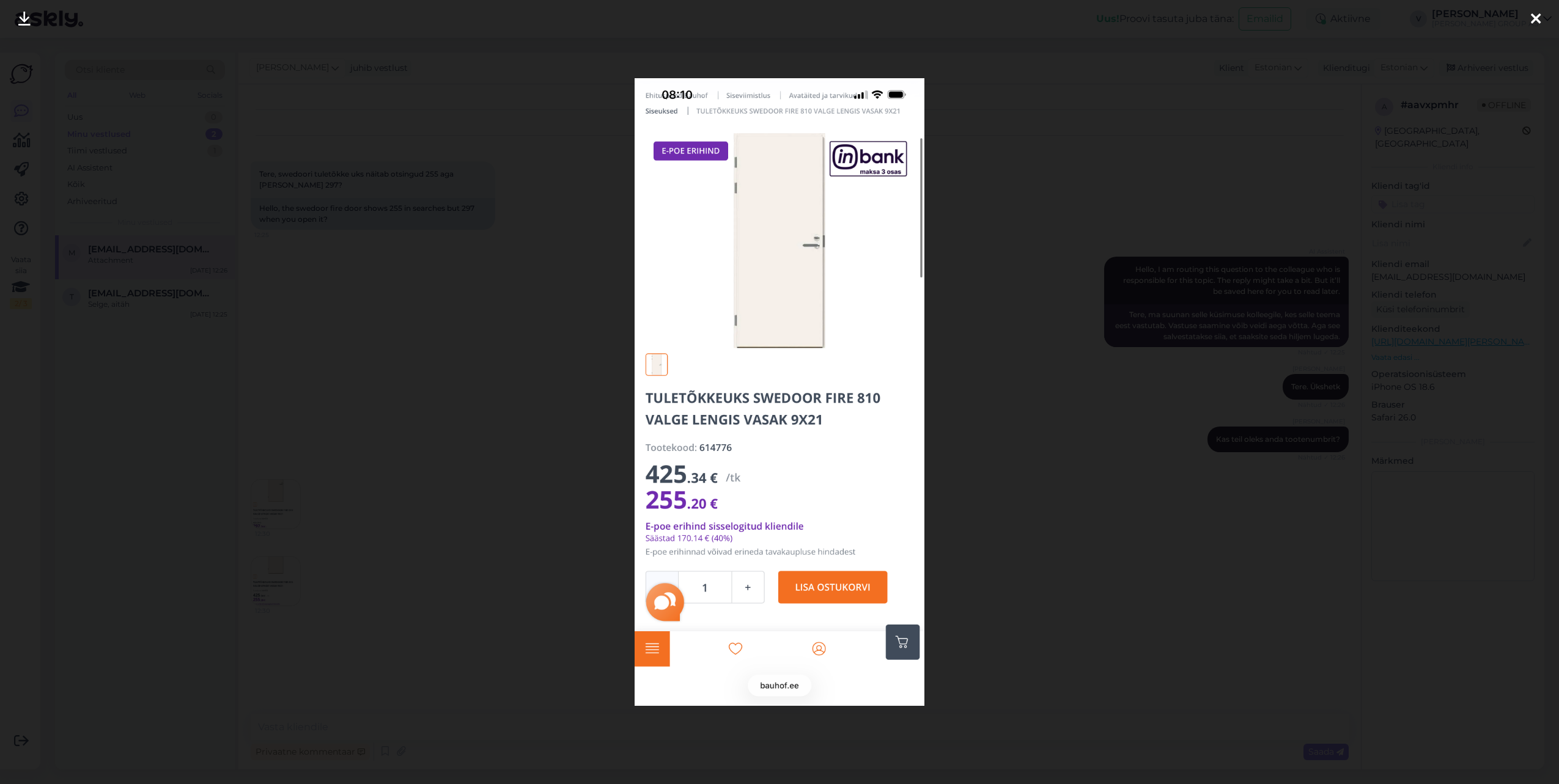
click at [406, 450] on div at bounding box center [779, 392] width 1559 height 784
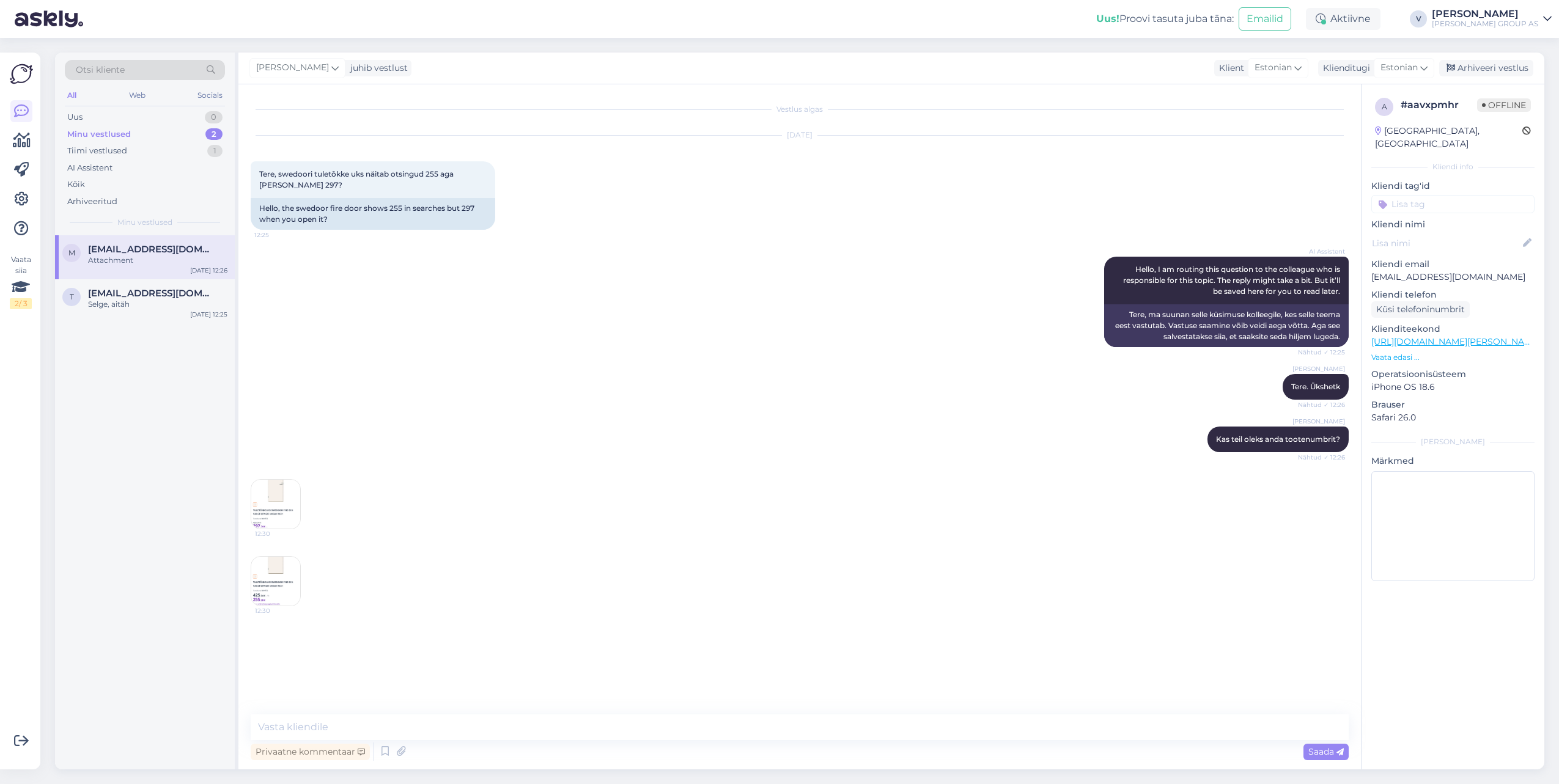
click at [291, 519] on img at bounding box center [276, 504] width 49 height 49
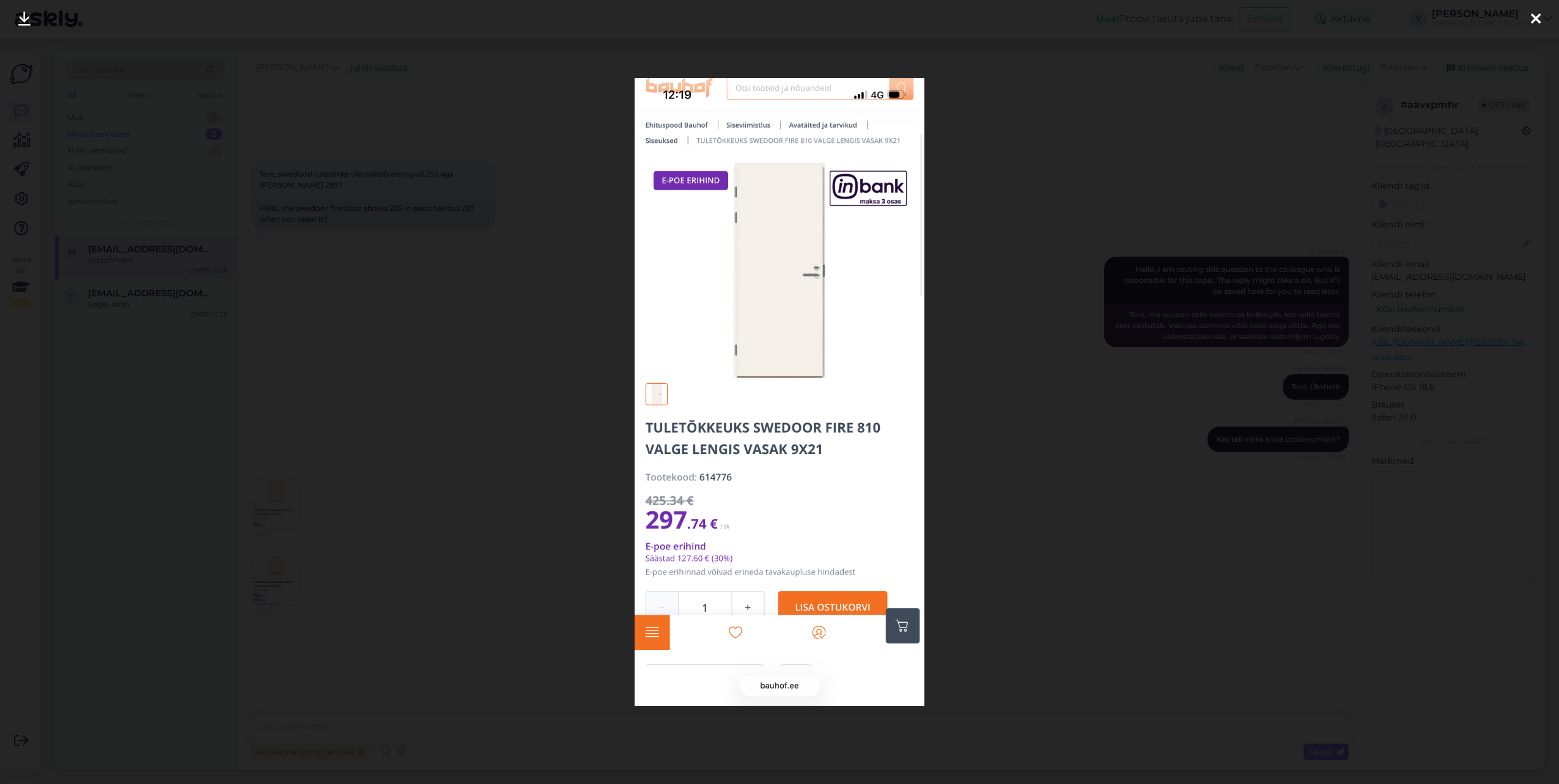
click at [356, 403] on div at bounding box center [779, 392] width 1559 height 784
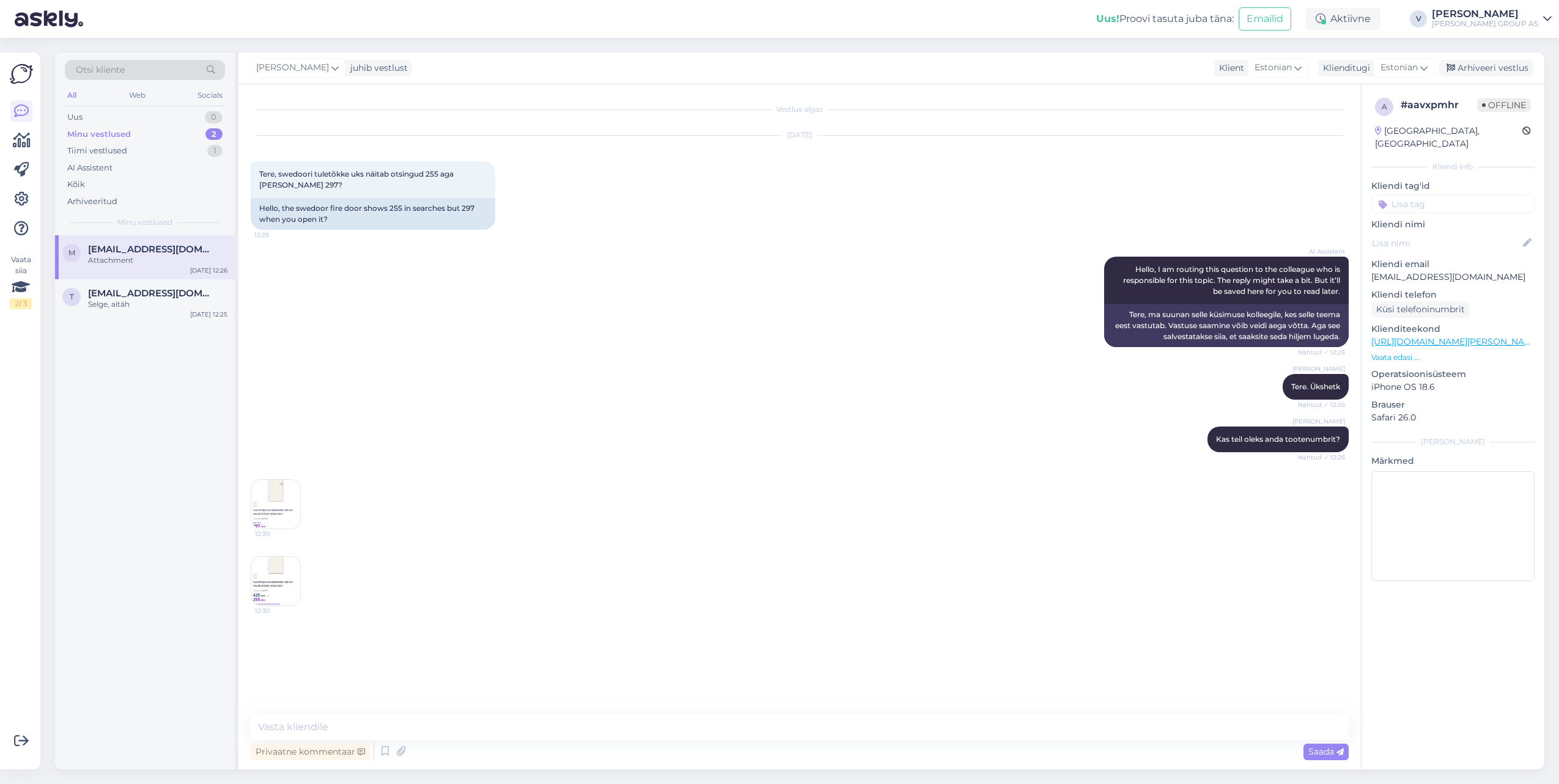
click at [273, 565] on img at bounding box center [276, 581] width 49 height 49
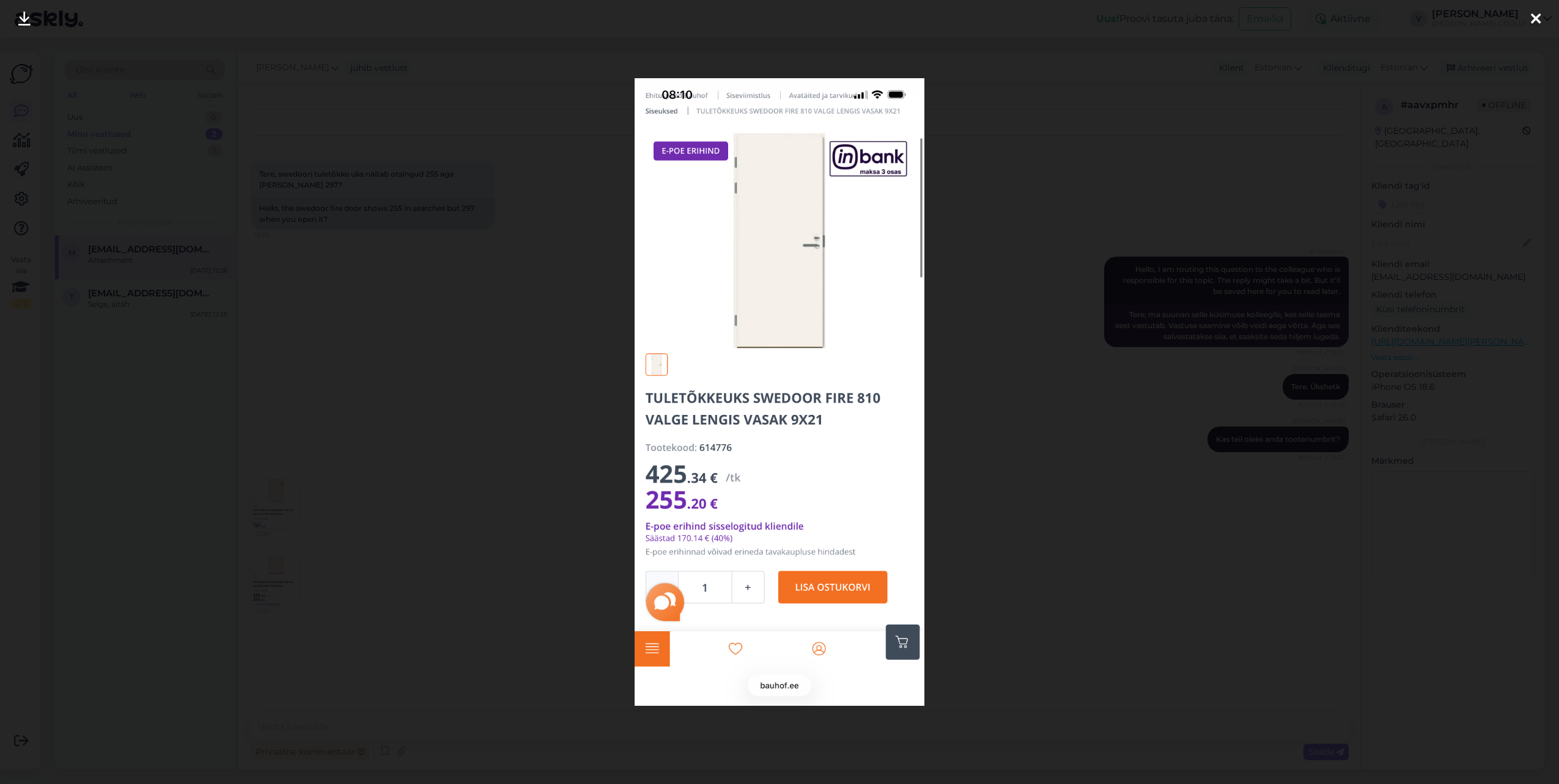
click at [313, 461] on div at bounding box center [779, 392] width 1559 height 784
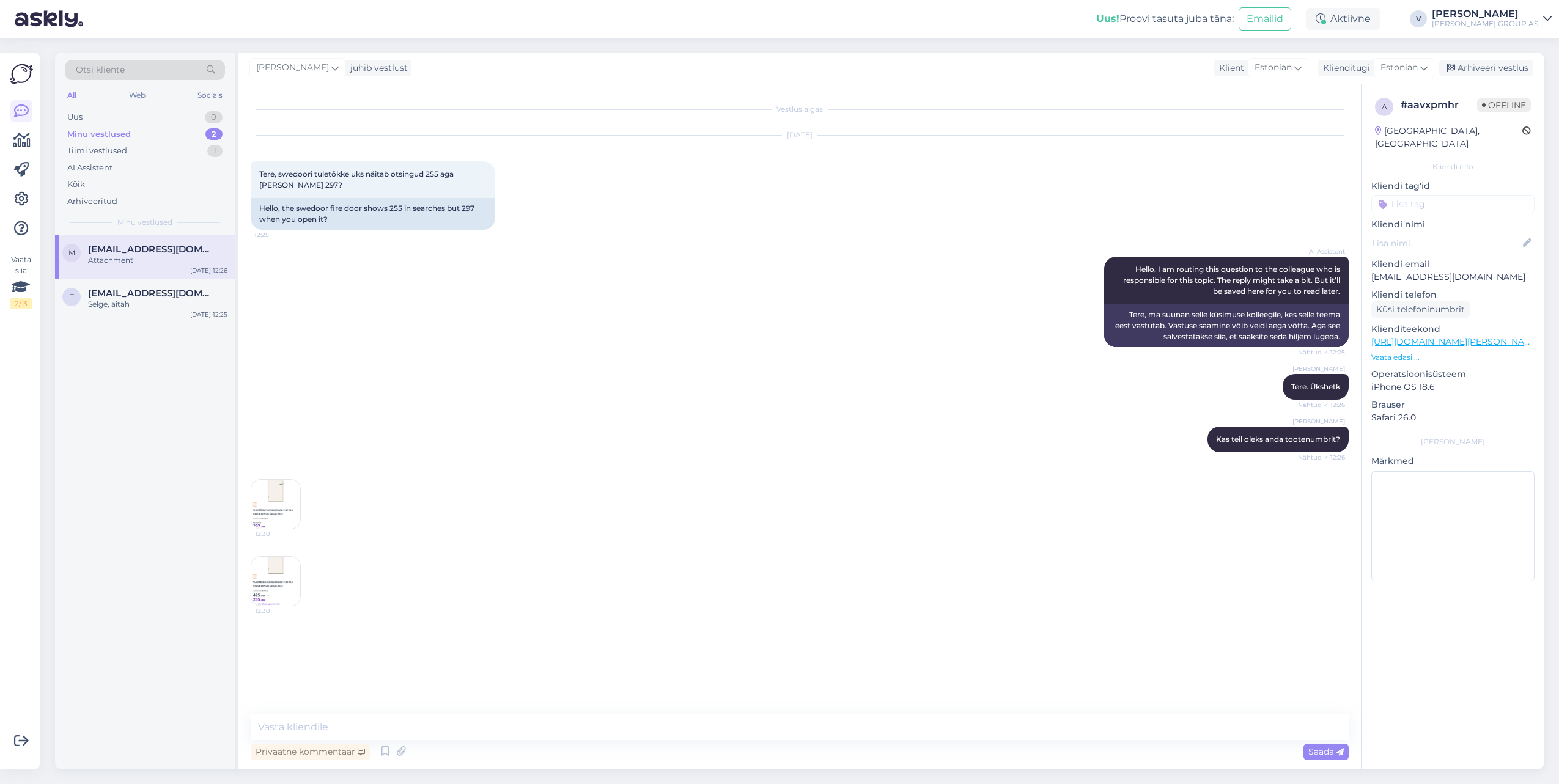
click at [265, 497] on img at bounding box center [276, 504] width 49 height 49
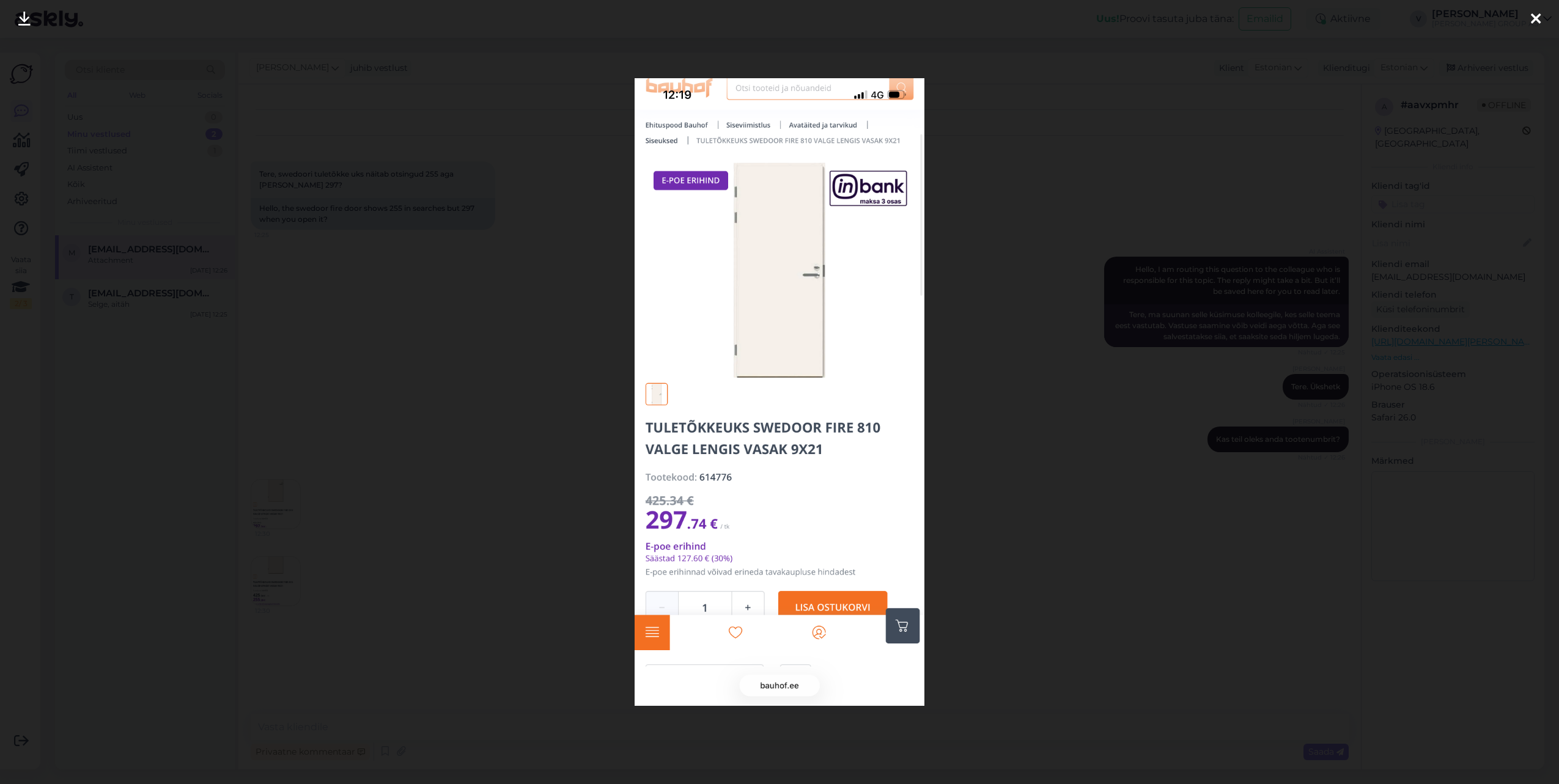
click at [327, 446] on div at bounding box center [779, 392] width 1559 height 784
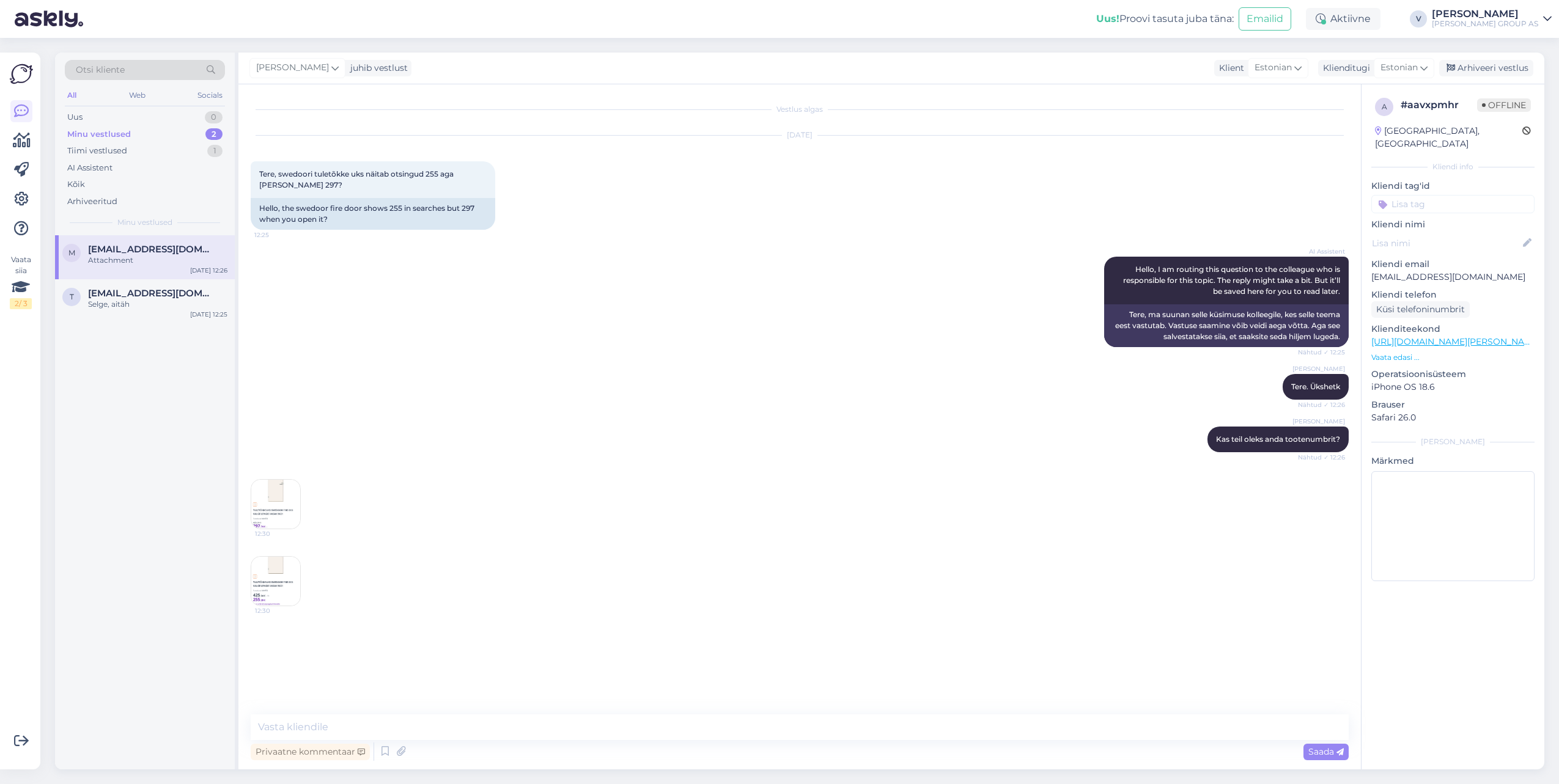
click at [281, 583] on img at bounding box center [276, 581] width 49 height 49
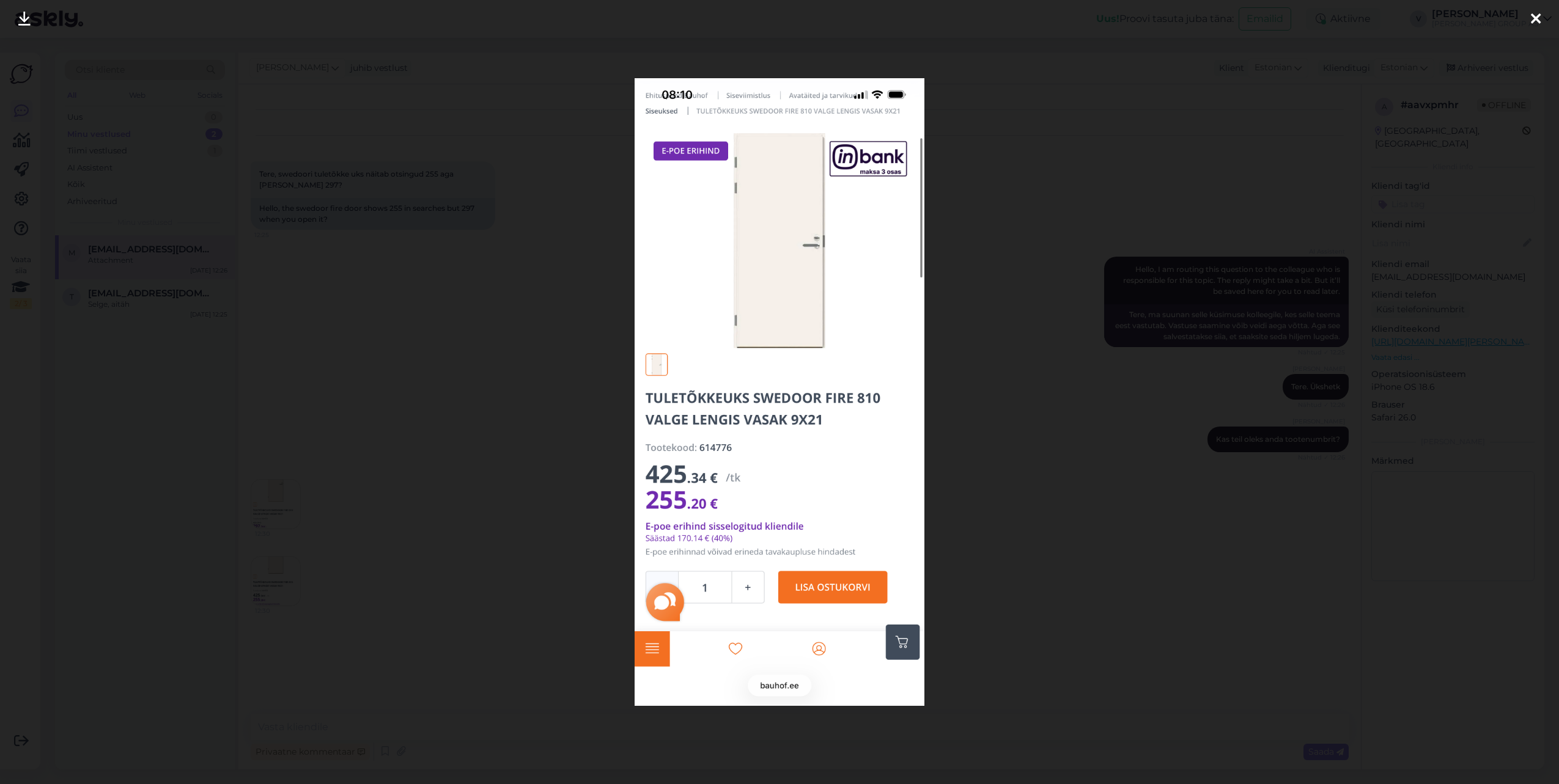
click at [325, 413] on div at bounding box center [779, 392] width 1559 height 784
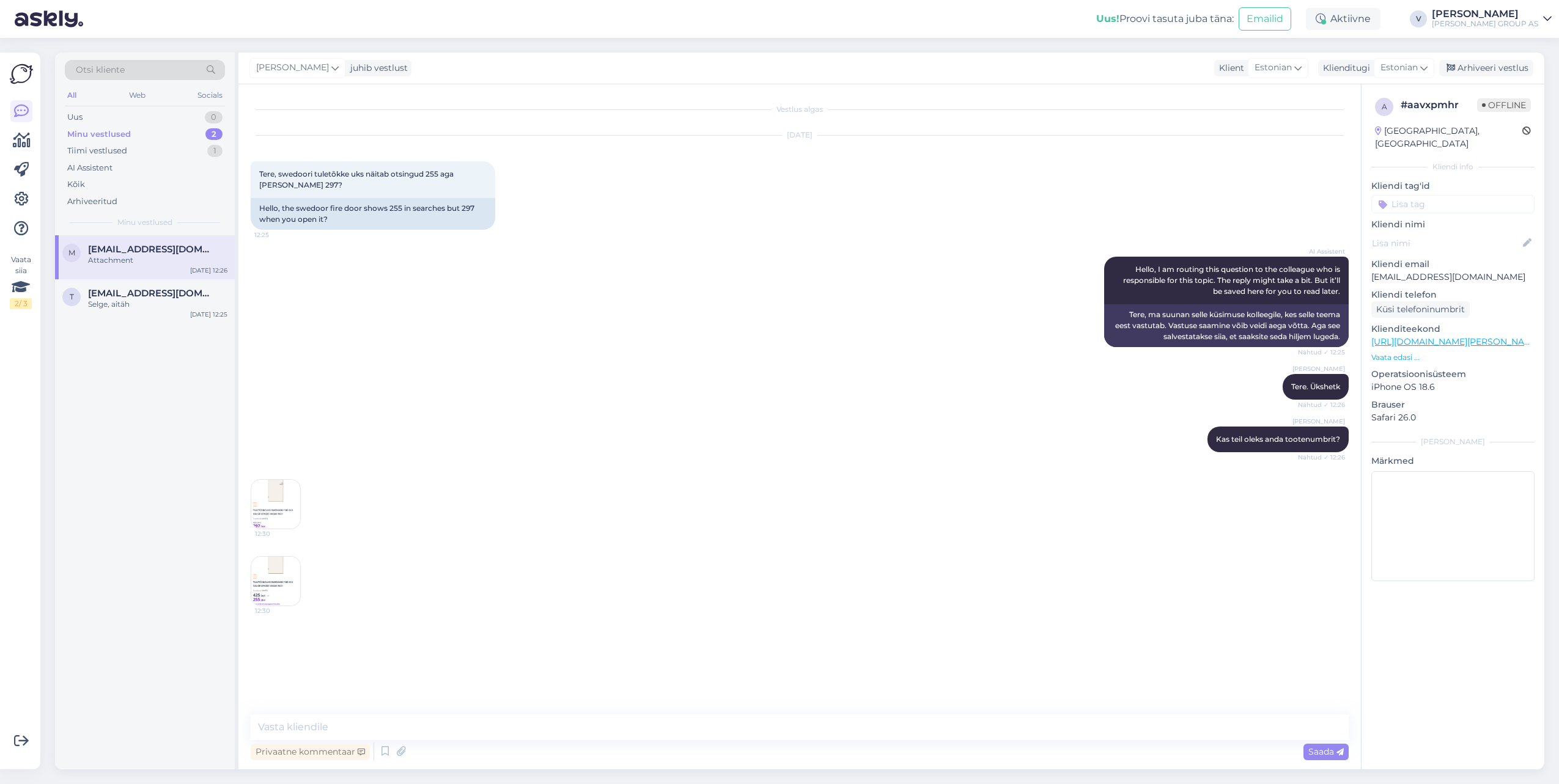
click at [284, 493] on img at bounding box center [276, 504] width 49 height 49
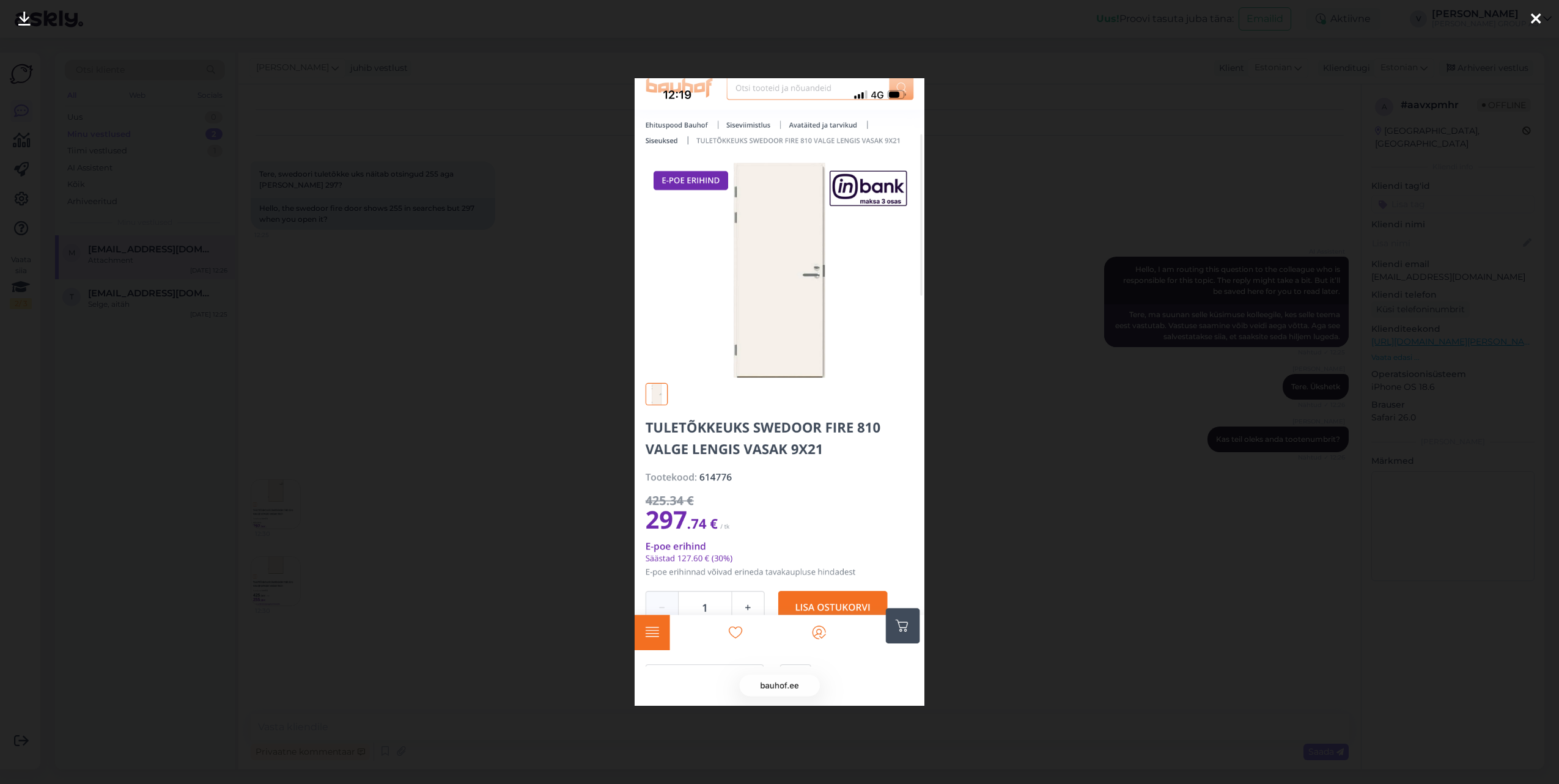
click at [289, 533] on div at bounding box center [779, 392] width 1559 height 784
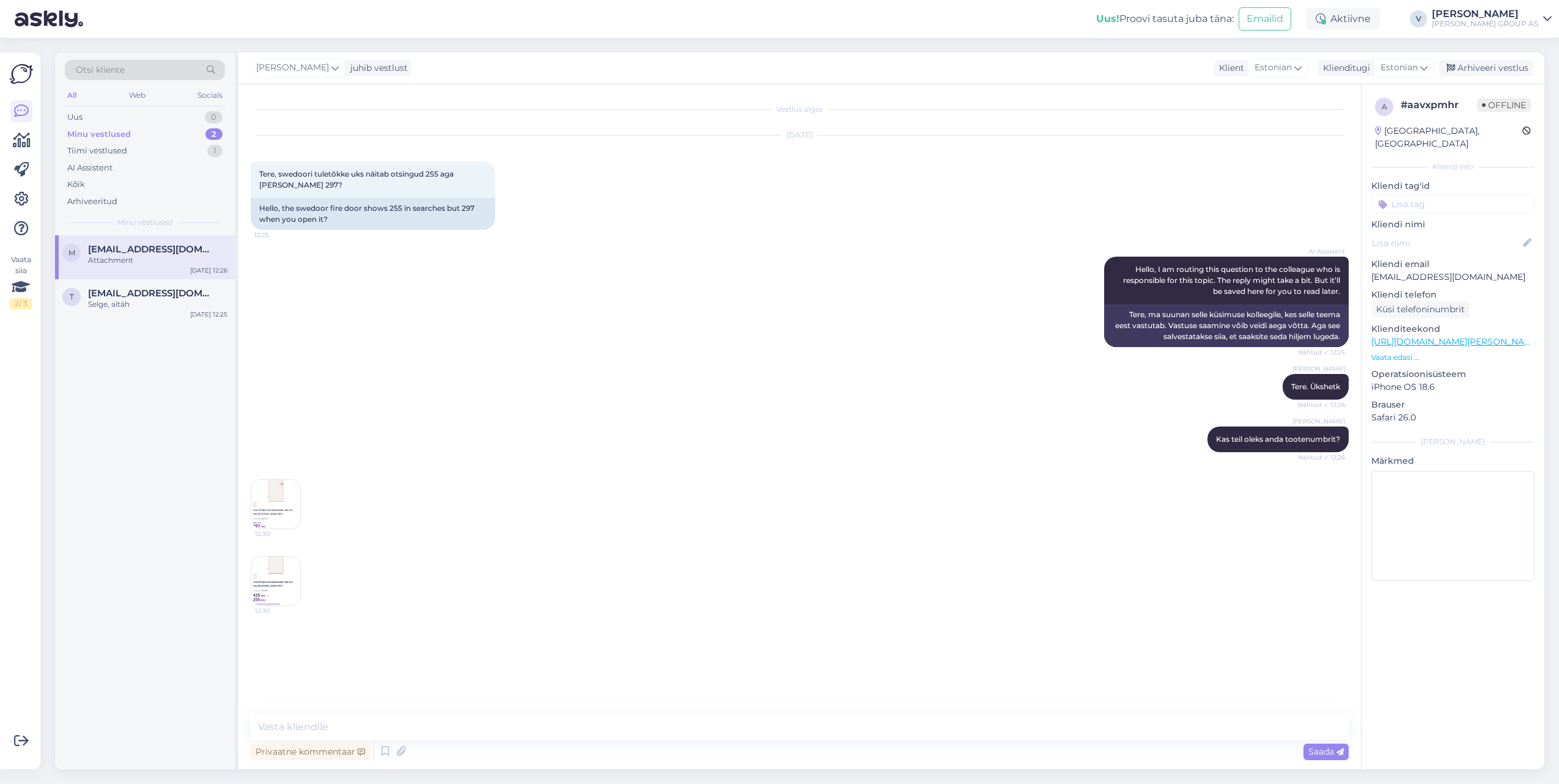
click at [274, 581] on img at bounding box center [276, 581] width 49 height 49
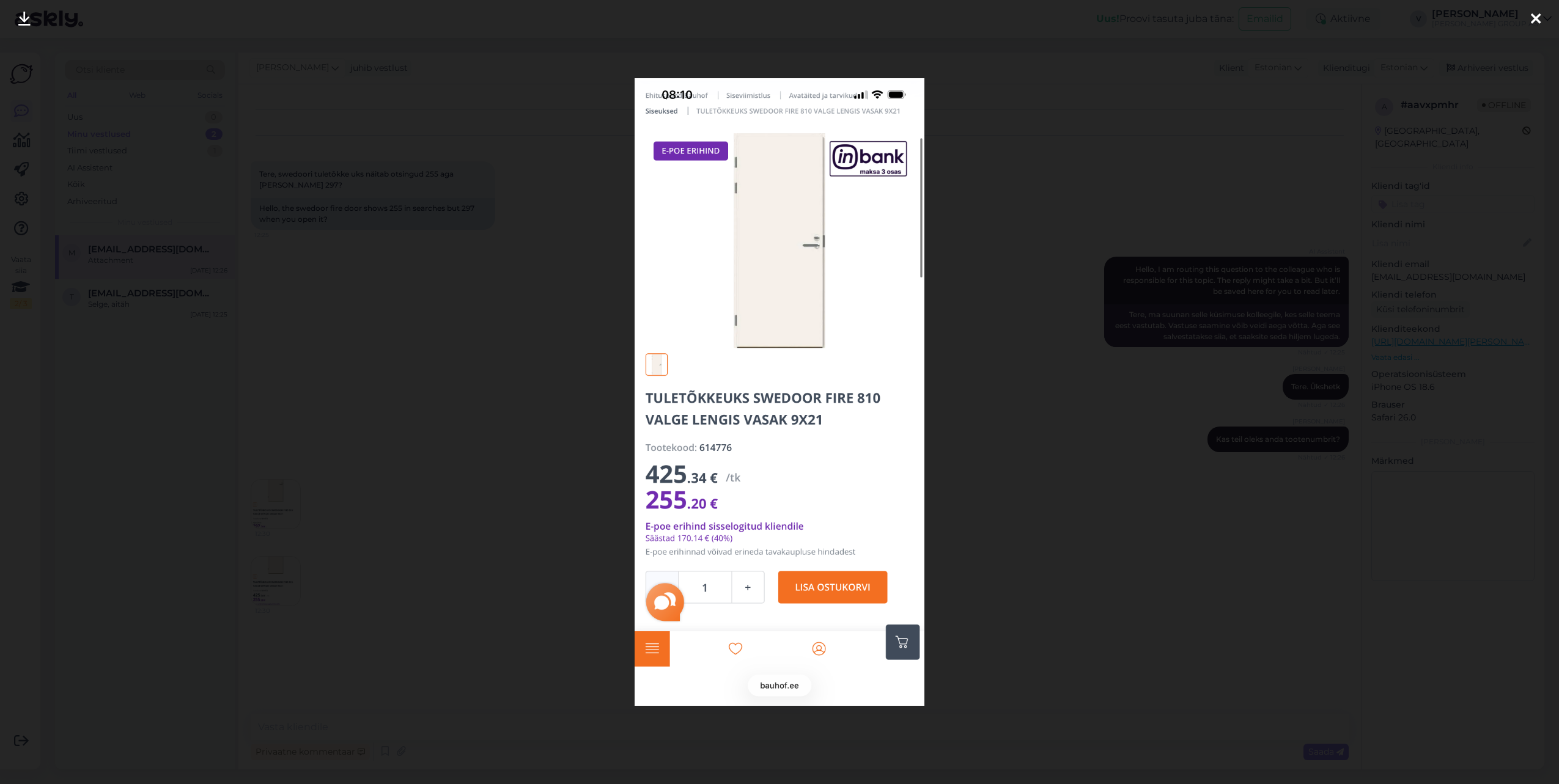
click at [302, 341] on div at bounding box center [779, 392] width 1559 height 784
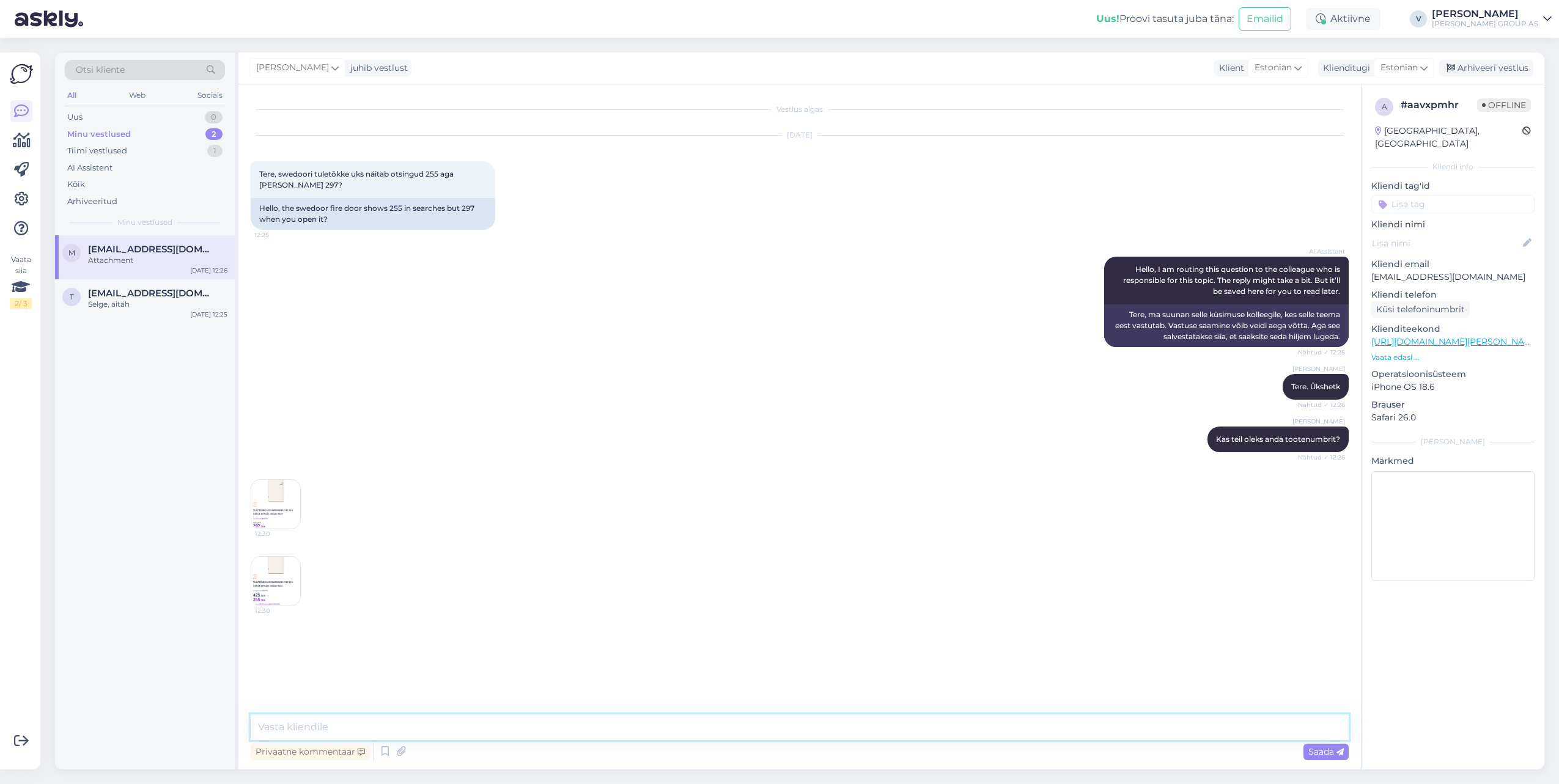
click at [333, 735] on textarea at bounding box center [799, 727] width 1098 height 26
type textarea "Kahjuks ma öelda miks see nii on ma ei oska. Mul ja mu kolleegidel näitab et hi…"
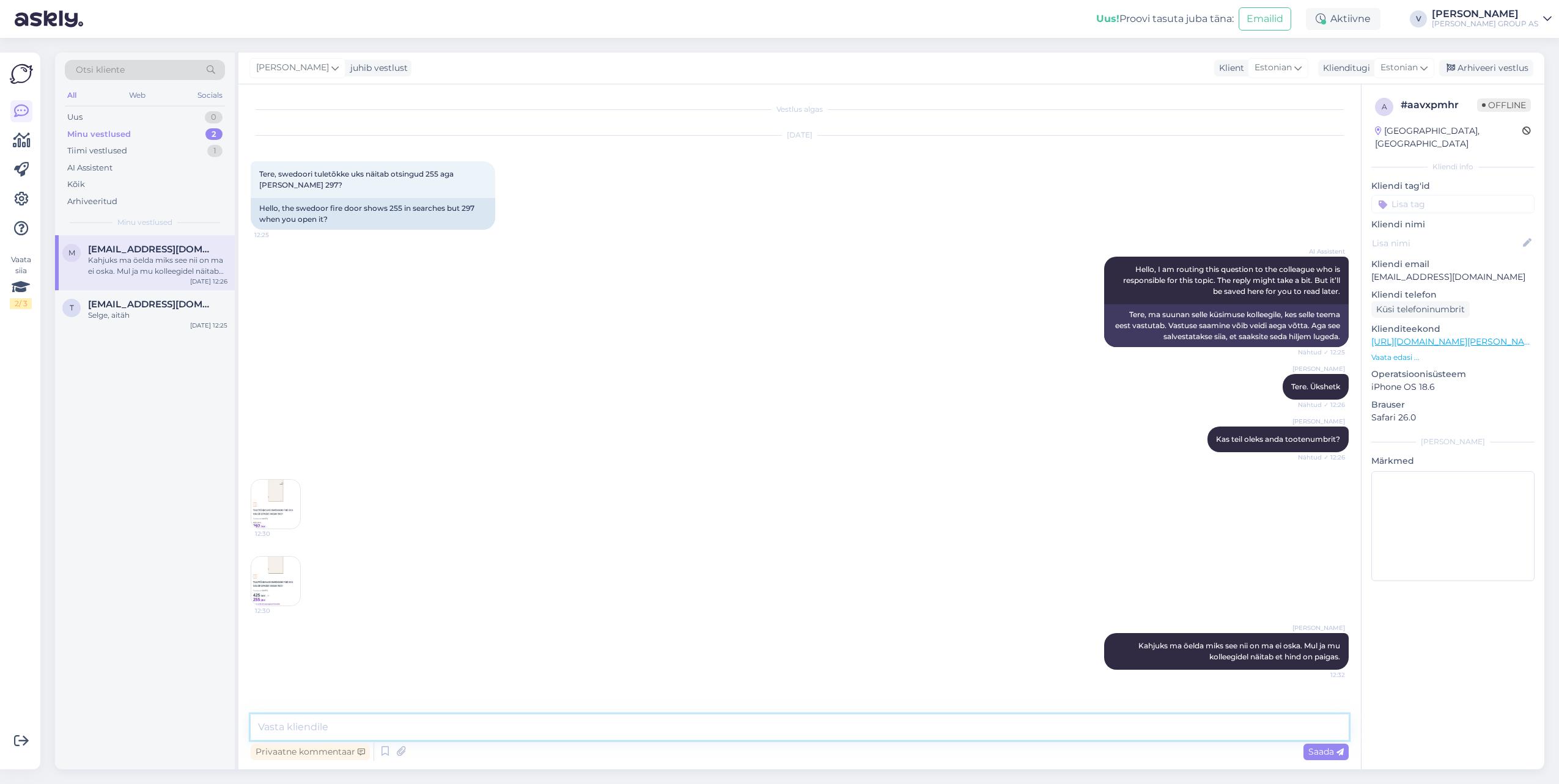
paste textarea "412 .00 € /tk 288 .40 € E-[PERSON_NAME] erihinnad võivad erineda tavakaupluse h…"
type textarea "412 .00 € /tk 288 .40 € E-[PERSON_NAME] erihinnad võivad erineda tavakaupluse h…"
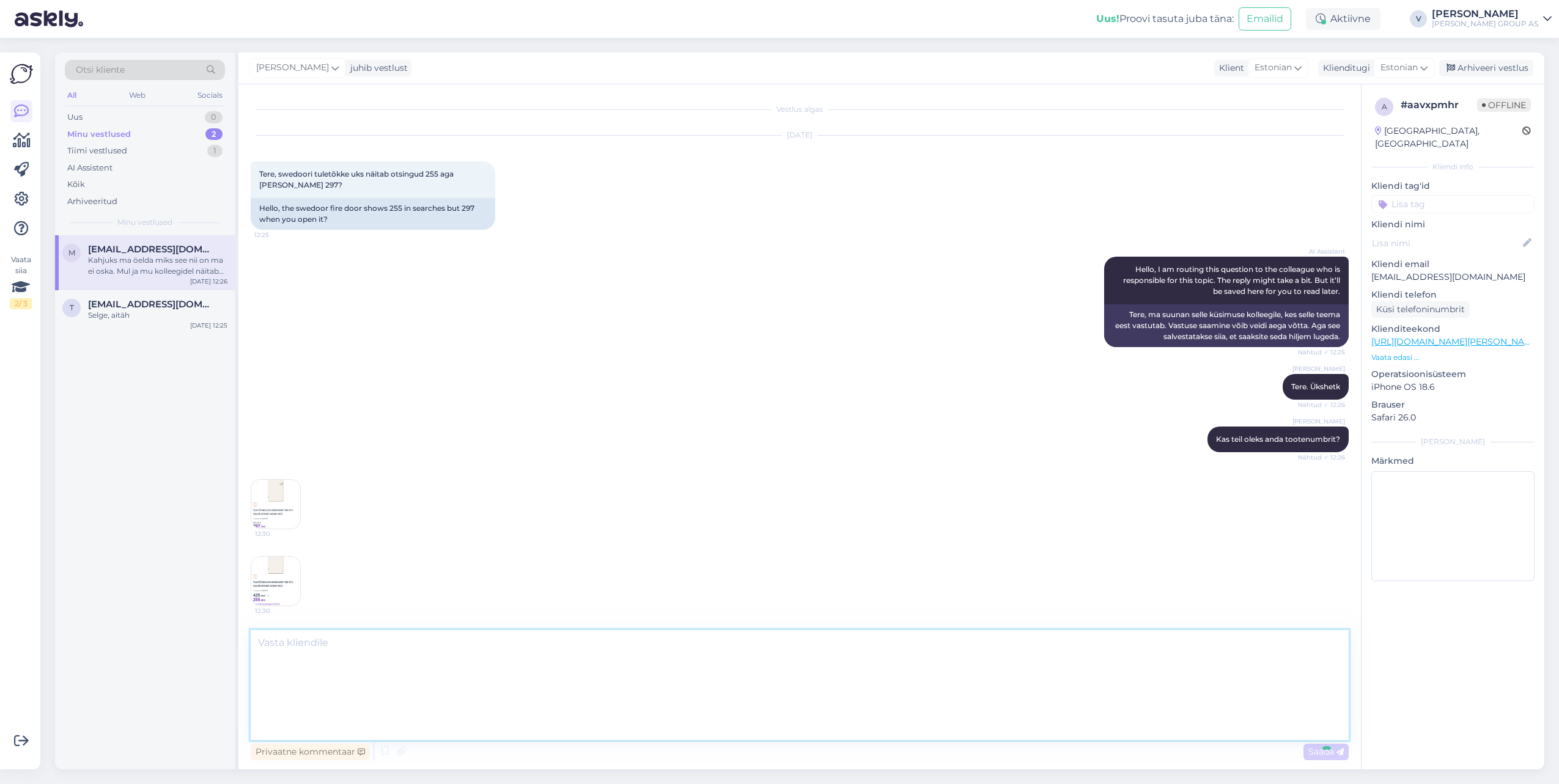
scroll to position [98, 0]
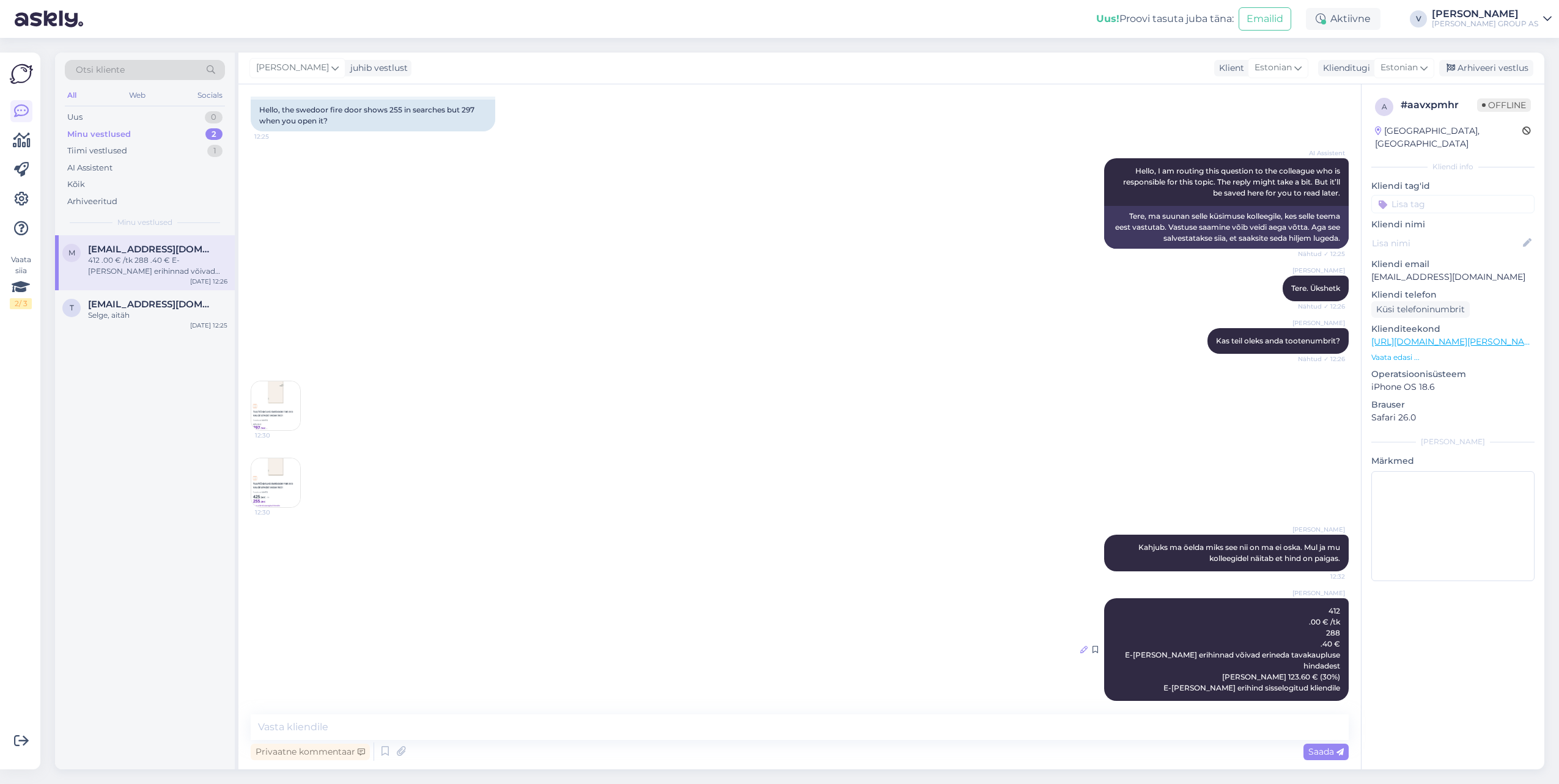
click at [1088, 646] on icon at bounding box center [1084, 650] width 8 height 8
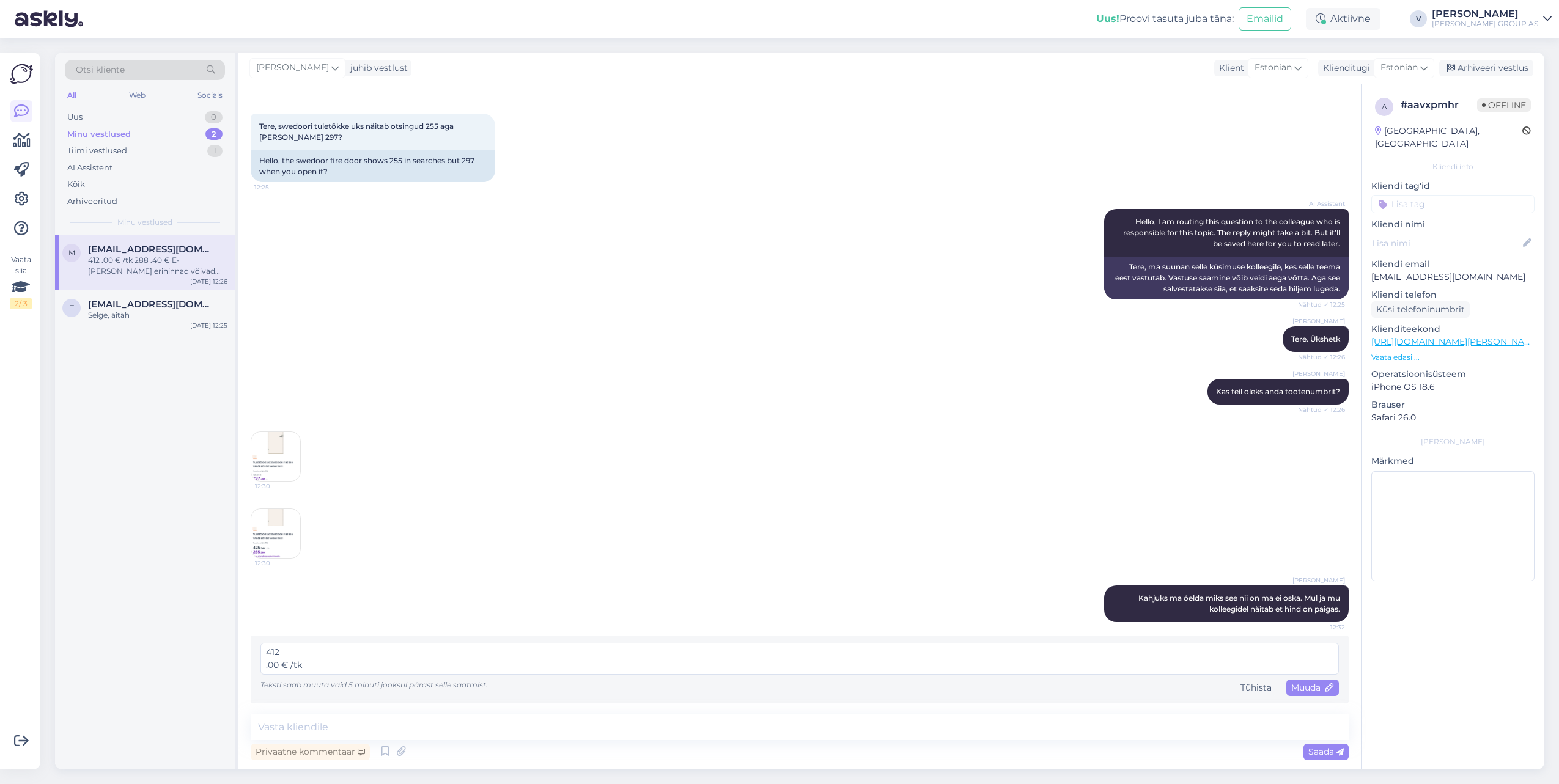
click at [265, 670] on textarea "412 .00 € /tk 288 .40 € E-[PERSON_NAME] erihinnad võivad erineda tavakaupluse h…" at bounding box center [800, 659] width 1078 height 32
click at [266, 651] on textarea "412.00 € /tk 288 .40 € E-[PERSON_NAME] erihinnad võivad erineda tavakaupluse hi…" at bounding box center [800, 659] width 1078 height 32
click at [268, 664] on textarea "412.00 € /tk 288 .40 € E-[PERSON_NAME] erihinnad võivad erineda tavakaupluse hi…" at bounding box center [800, 659] width 1078 height 32
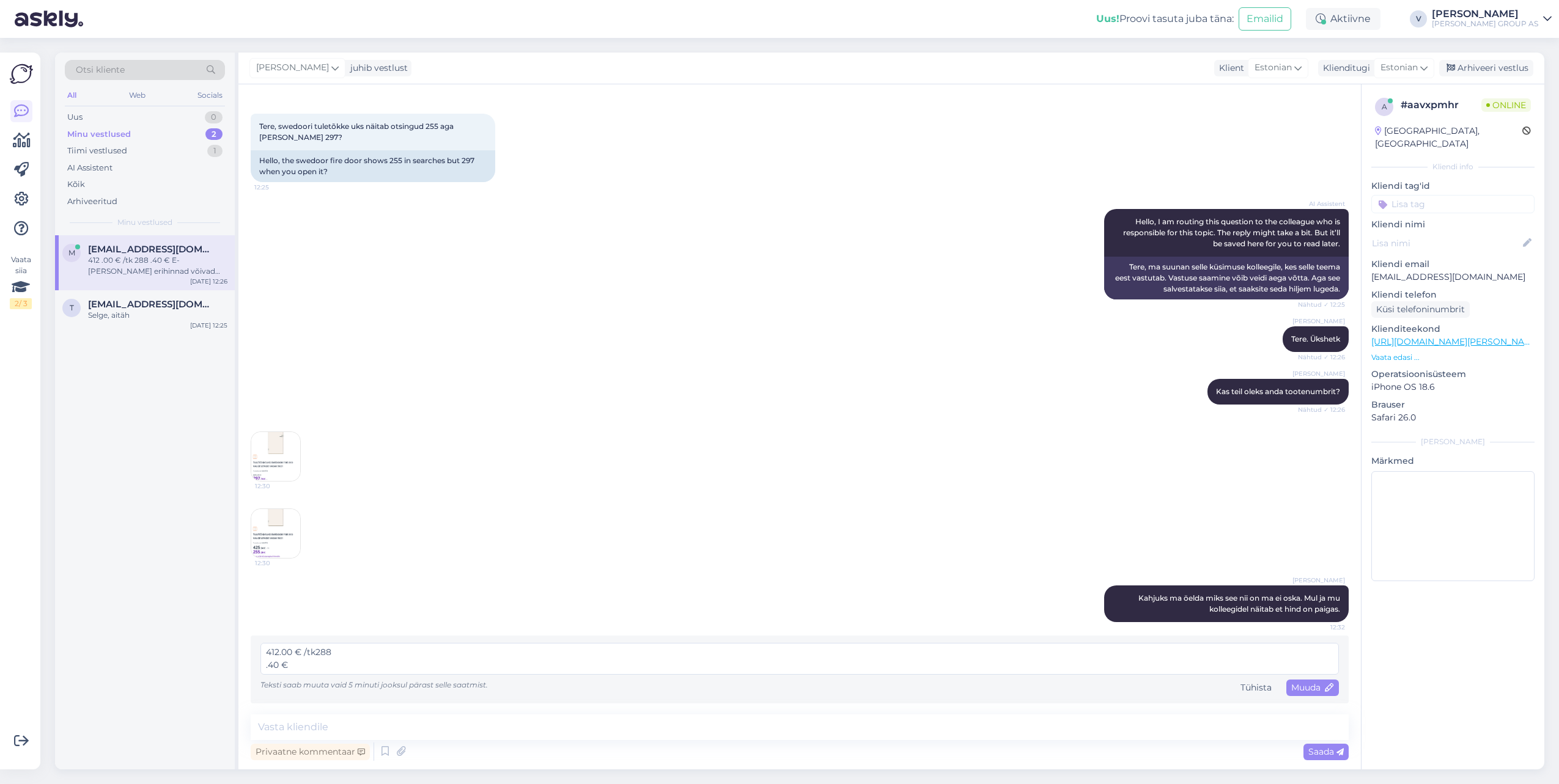
click at [264, 666] on textarea "412.00 € /tk288 .40 € E-[PERSON_NAME] erihinnad võivad erineda tavakaupluse hin…" at bounding box center [800, 659] width 1078 height 32
click at [314, 651] on textarea "412.00 € /tk288 .40 € E-[PERSON_NAME] erihinnad võivad erineda tavakaupluse hin…" at bounding box center [800, 659] width 1078 height 32
click at [342, 654] on textarea "412.00 € /tk 288 .40 € E-[PERSON_NAME] erihinnad võivad erineda tavakaupluse hi…" at bounding box center [800, 659] width 1078 height 32
click at [265, 664] on textarea "412.00 € /tk kaupluses hind 288 .40 € E-[PERSON_NAME] erihinnad võivad erineda …" at bounding box center [800, 659] width 1078 height 32
drag, startPoint x: 256, startPoint y: 666, endPoint x: 262, endPoint y: 664, distance: 6.3
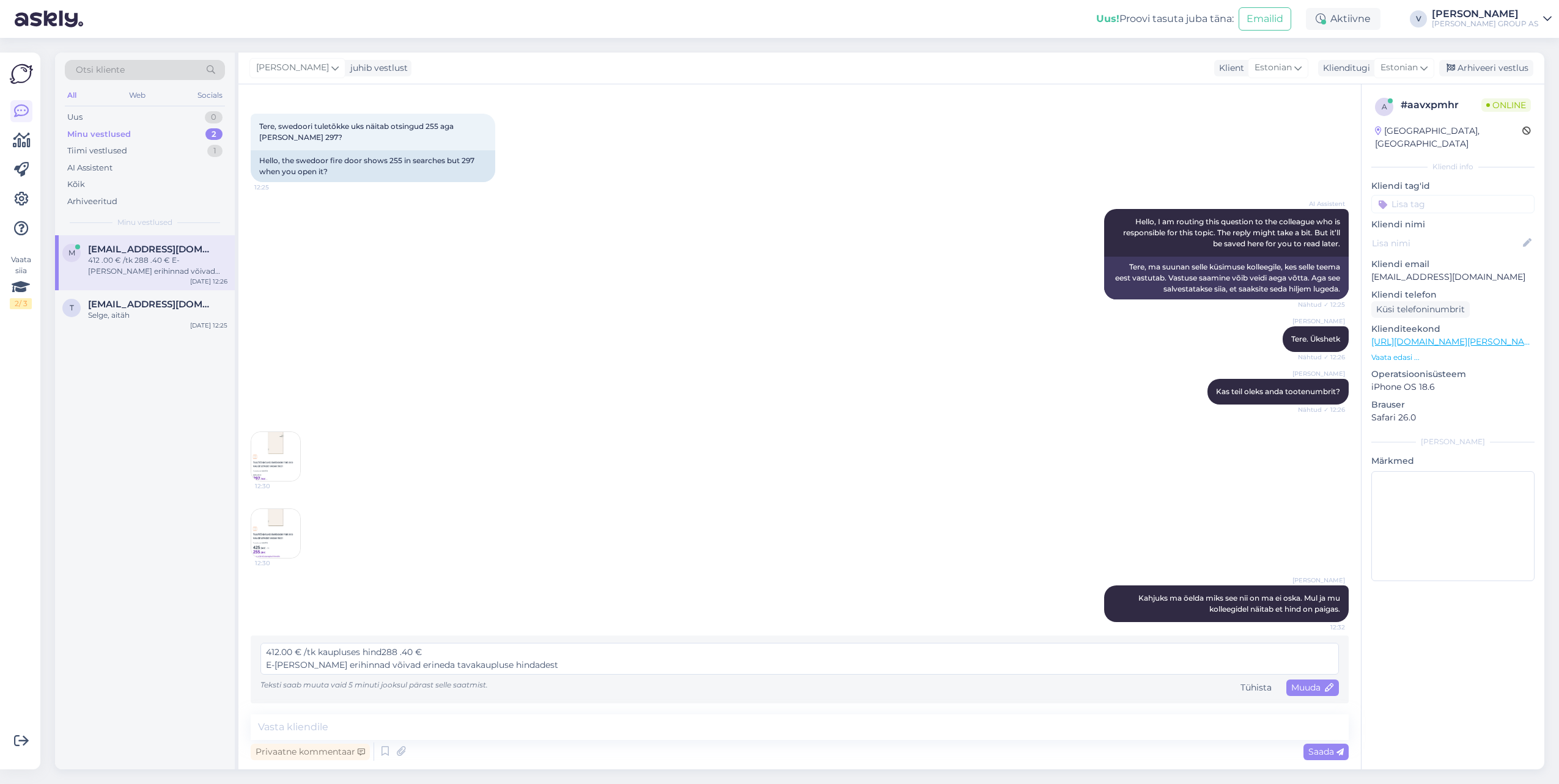
click at [256, 665] on div "412.00 € /tk kaupluses hind288 .40 € E-[PERSON_NAME] erihinnad võivad erineda t…" at bounding box center [799, 669] width 1098 height 68
click at [263, 664] on textarea "412.00 € /tk kaupluses hind288 .40 € E-[PERSON_NAME] erihinnad võivad erineda t…" at bounding box center [800, 659] width 1078 height 32
click at [382, 652] on textarea "412.00 € /tk kaupluses hind288 .40 € E-[PERSON_NAME] erihinnad võivad erineda t…" at bounding box center [800, 659] width 1078 height 32
type textarea "412.00 € /tk kaupluses hind 288 .40 € E-[PERSON_NAME] erihinnad võivad erineda …"
click at [1301, 691] on span "Muuda" at bounding box center [1312, 688] width 43 height 11
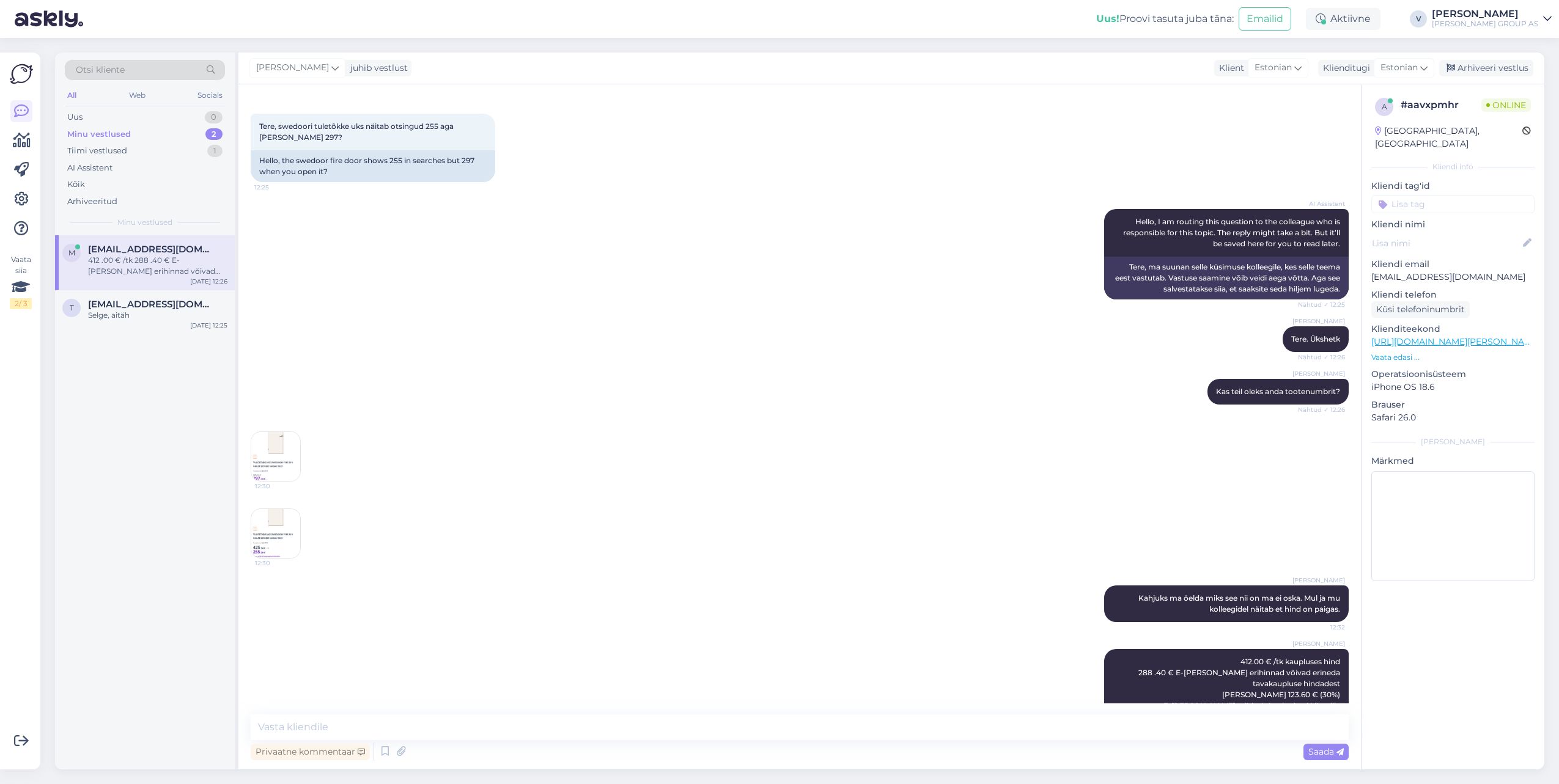
scroll to position [76, 0]
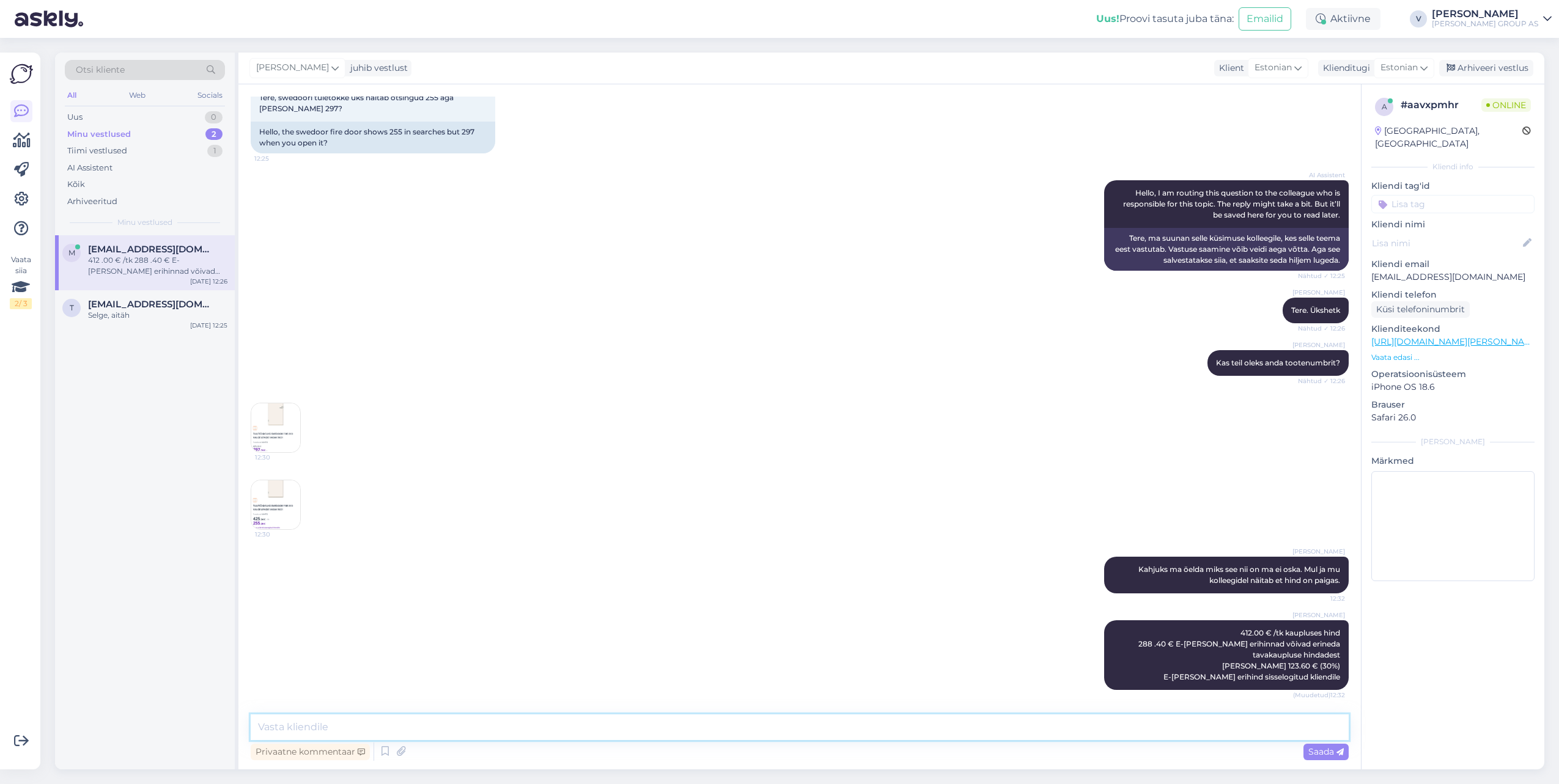
click at [867, 725] on textarea at bounding box center [799, 727] width 1098 height 26
type textarea "Sellised on [PERSON_NAME] hinnad,"
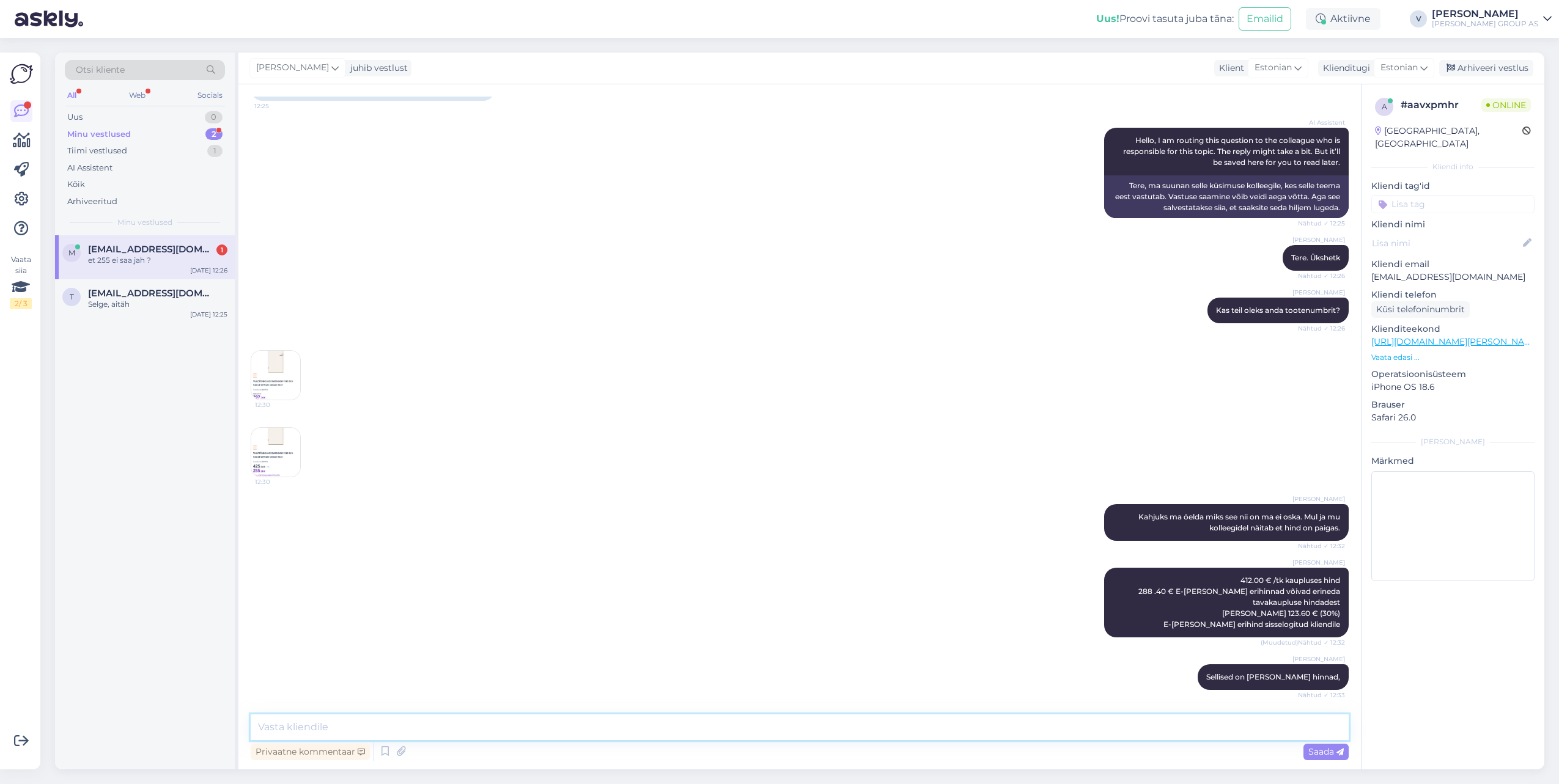
scroll to position [182, 0]
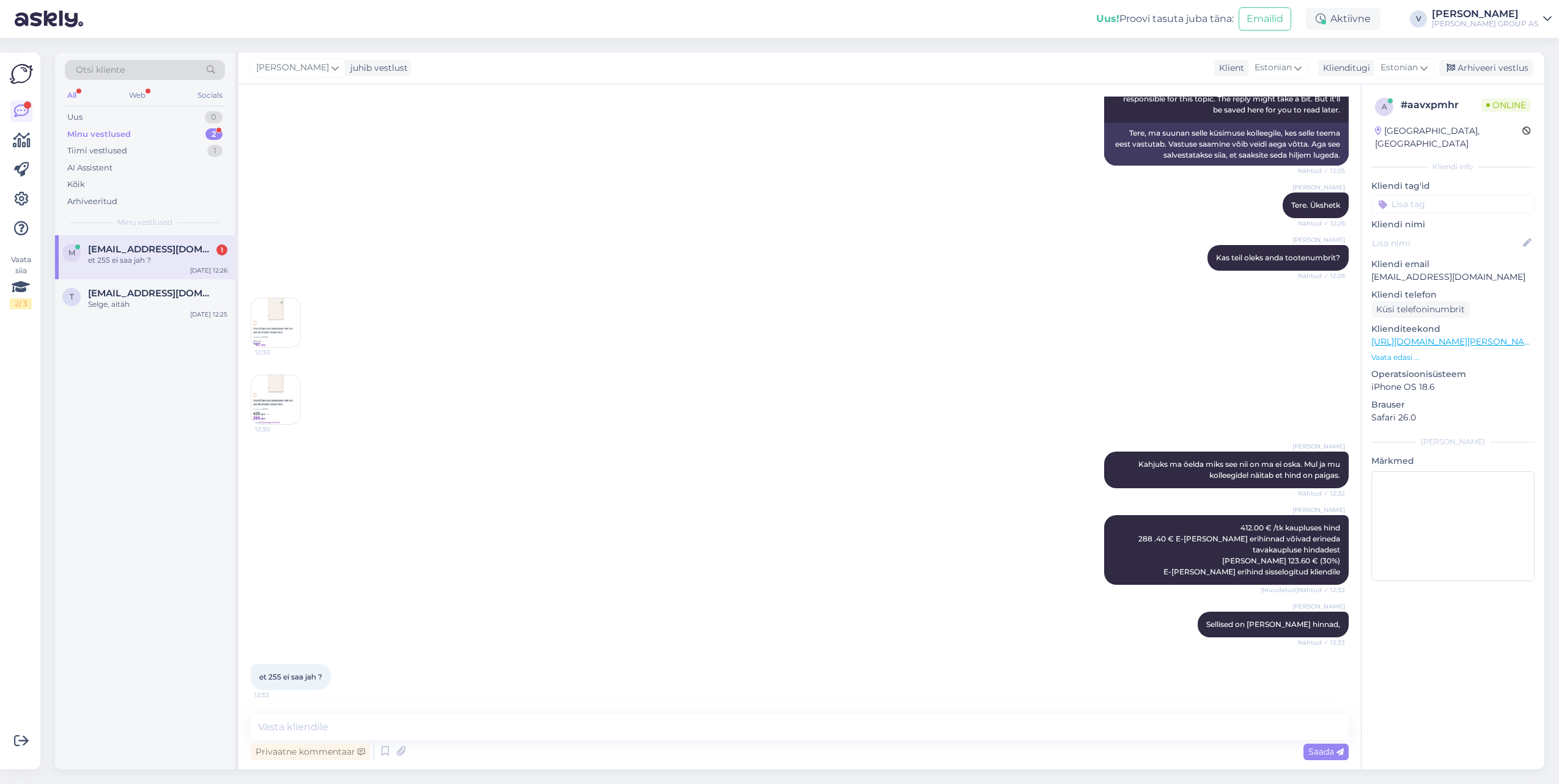
click at [270, 341] on img at bounding box center [276, 323] width 49 height 49
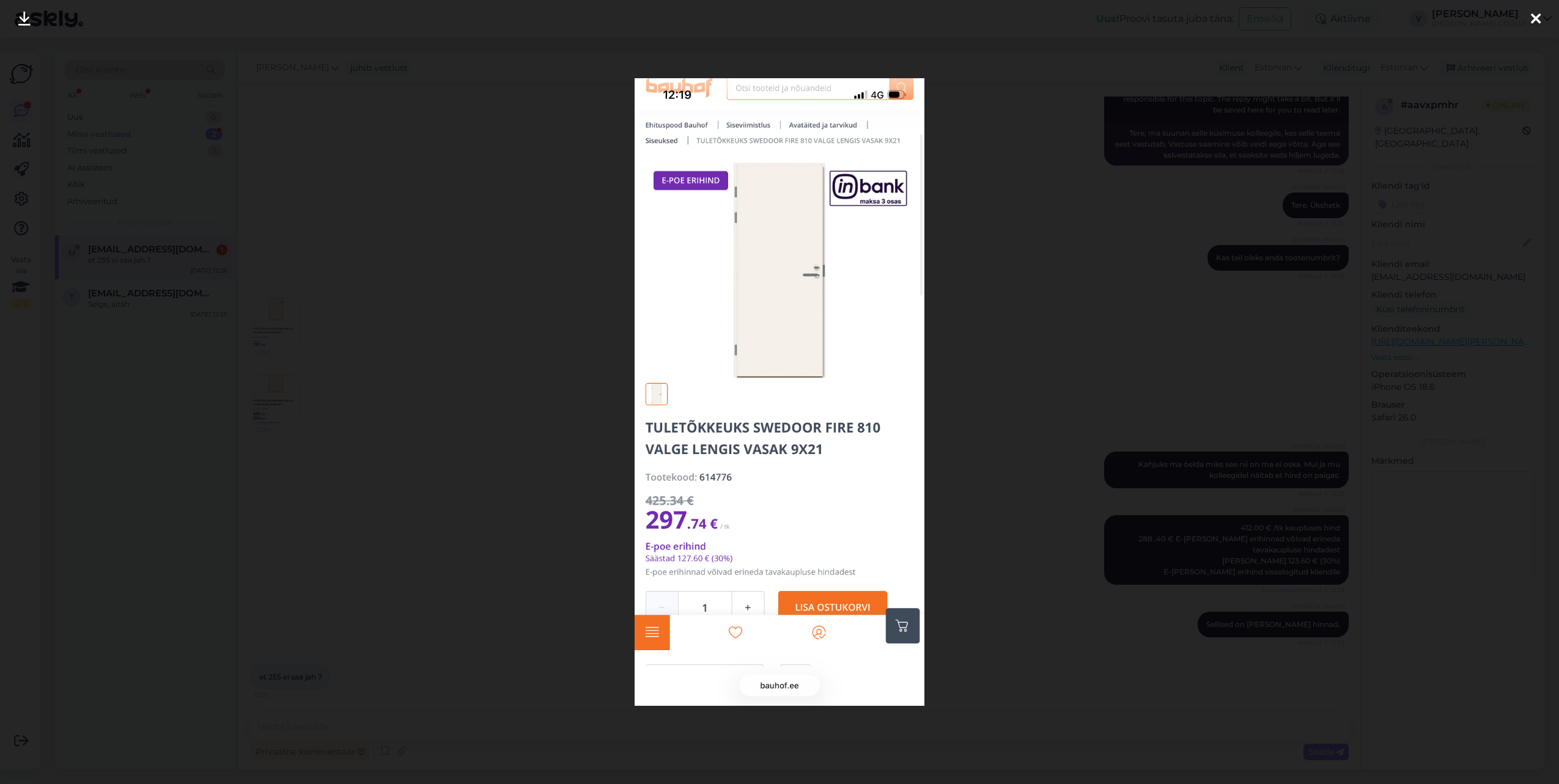
click at [498, 563] on div at bounding box center [779, 392] width 1559 height 784
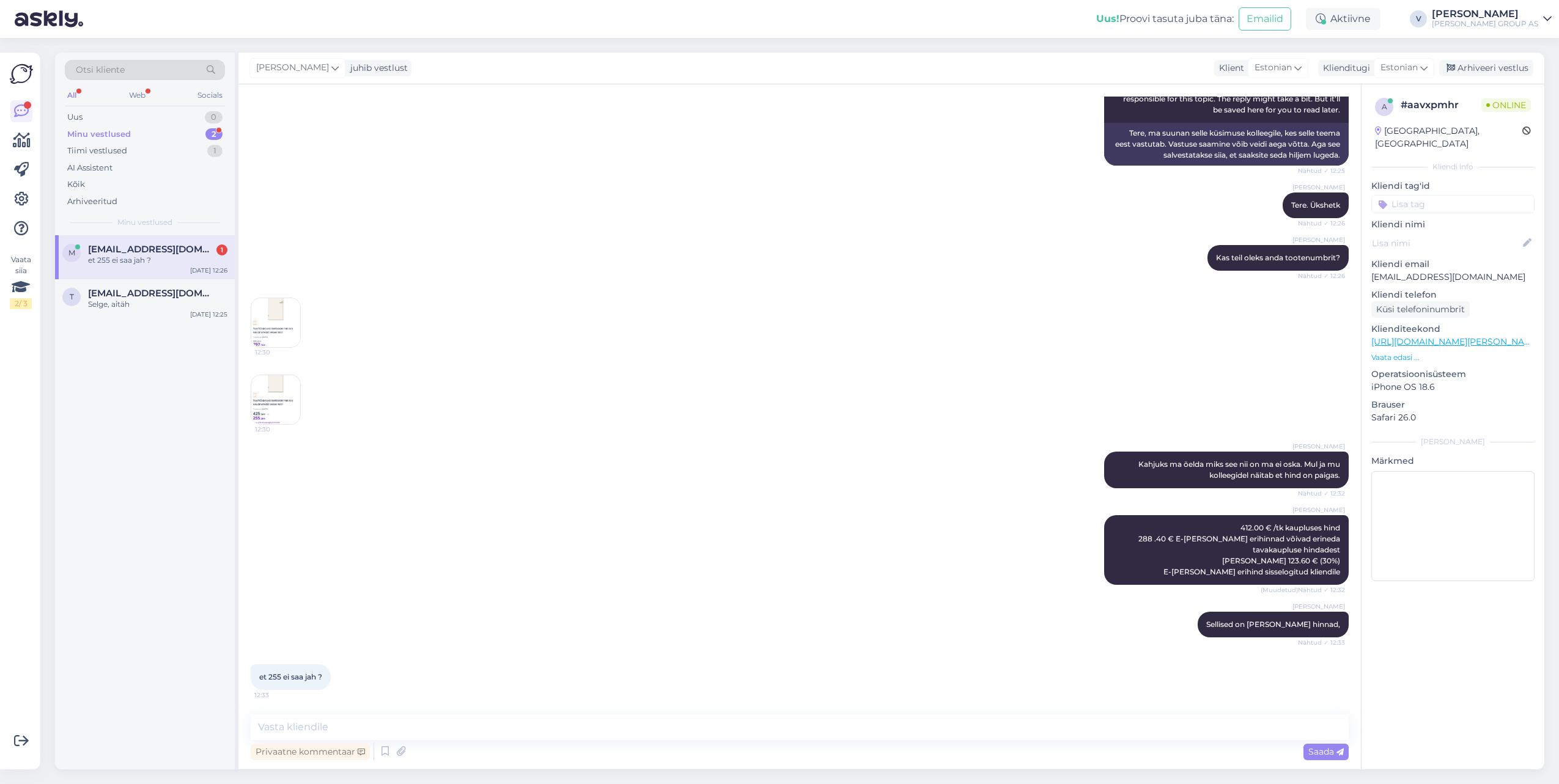
click at [281, 389] on img at bounding box center [276, 400] width 49 height 49
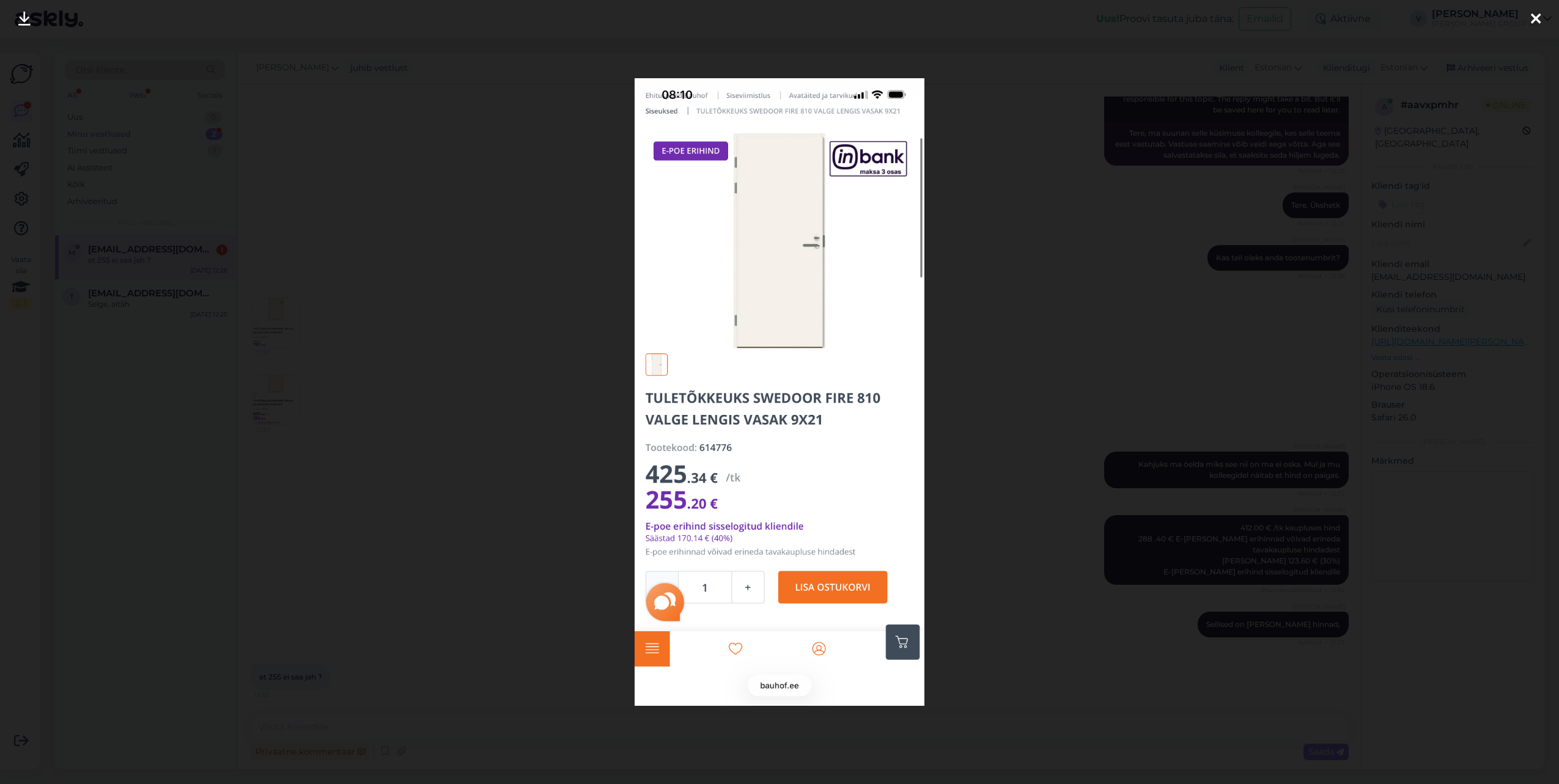
click at [379, 425] on div at bounding box center [779, 392] width 1559 height 784
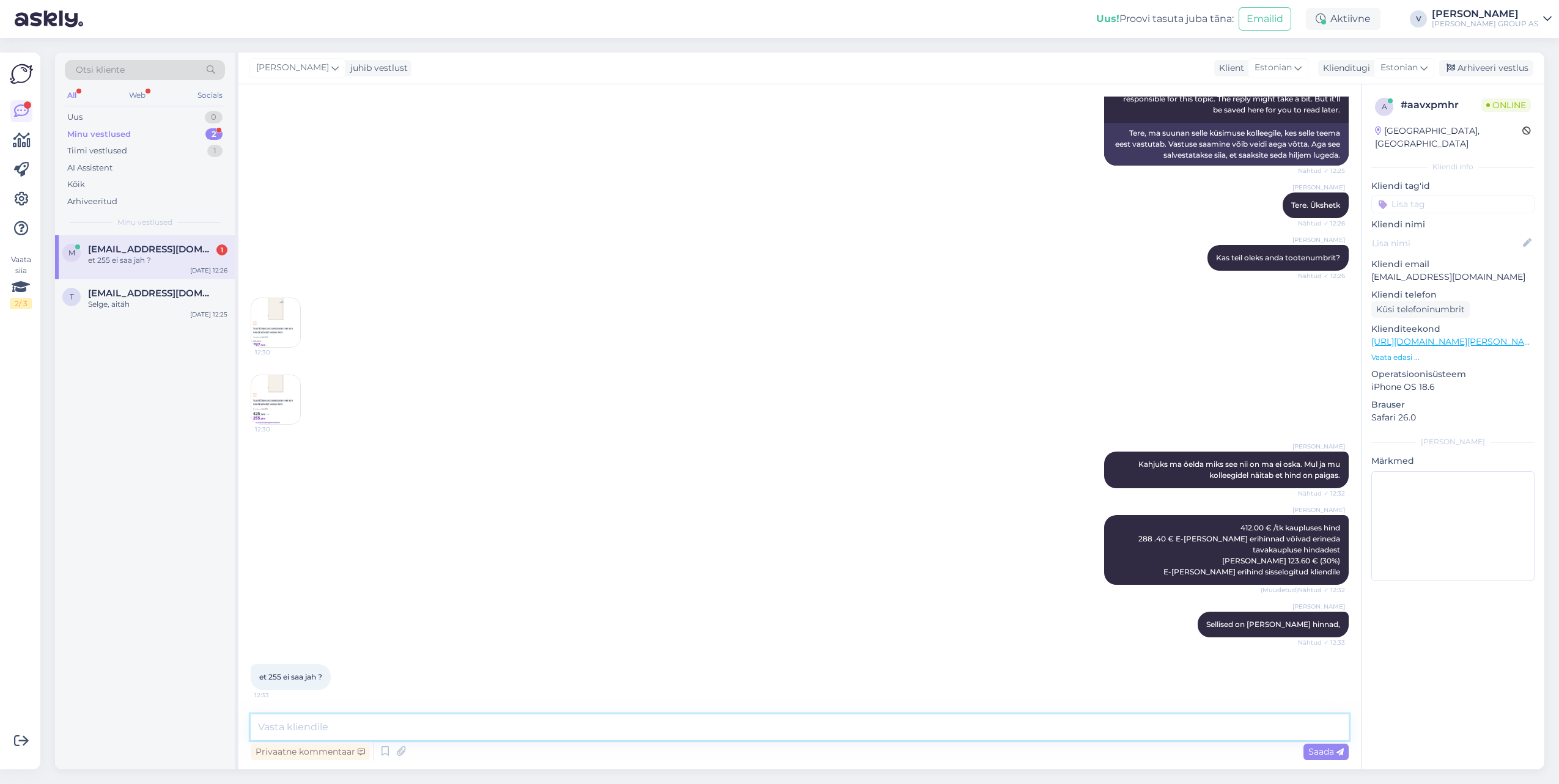
click at [520, 737] on textarea at bounding box center [799, 727] width 1098 height 26
type textarea "Kahjuks ei saa. Me anname arendus tiimile infot edasi, et vaataksid nad ka oma …"
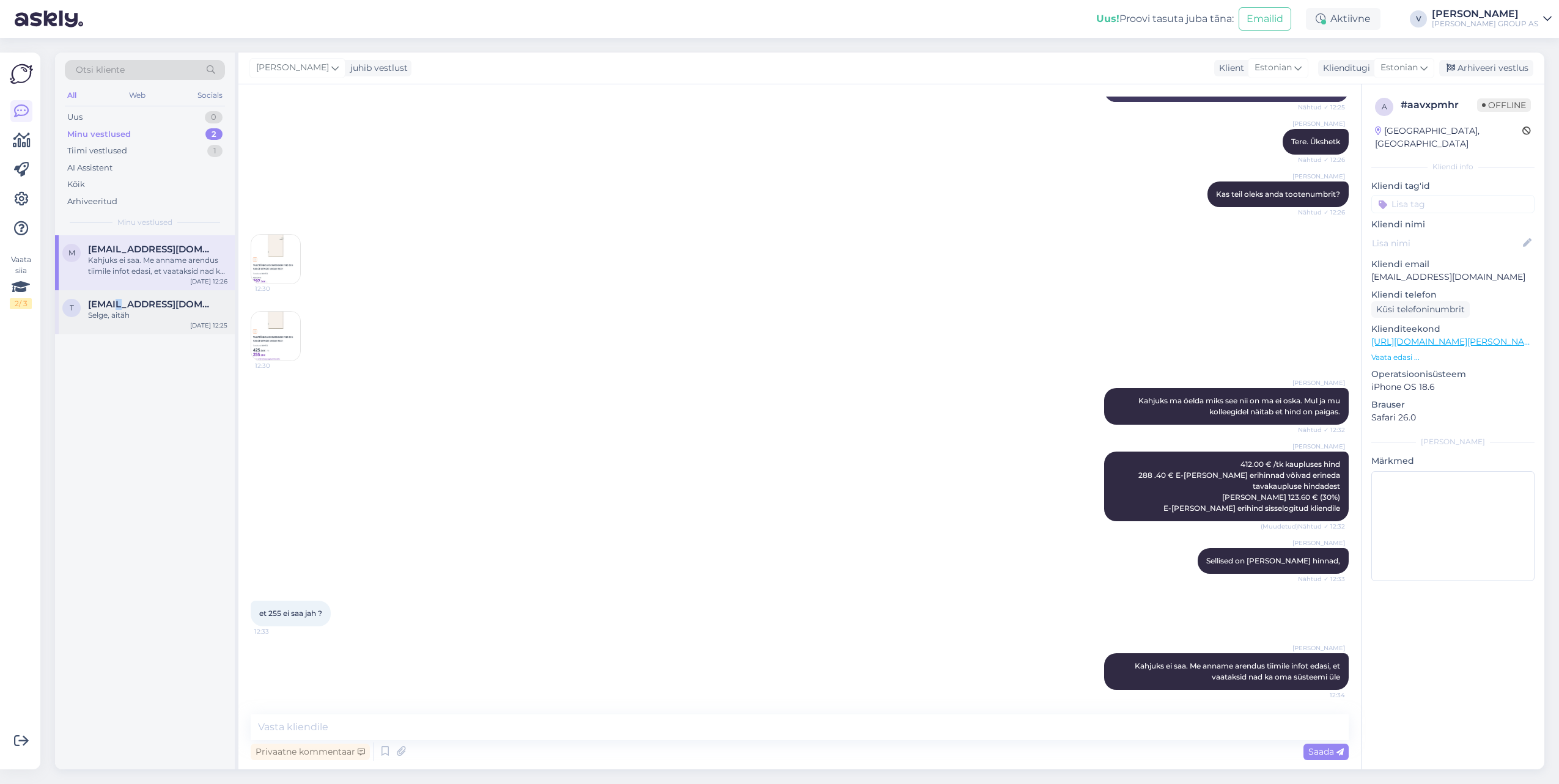
click at [117, 304] on span "[EMAIL_ADDRESS][DOMAIN_NAME]" at bounding box center [152, 304] width 127 height 11
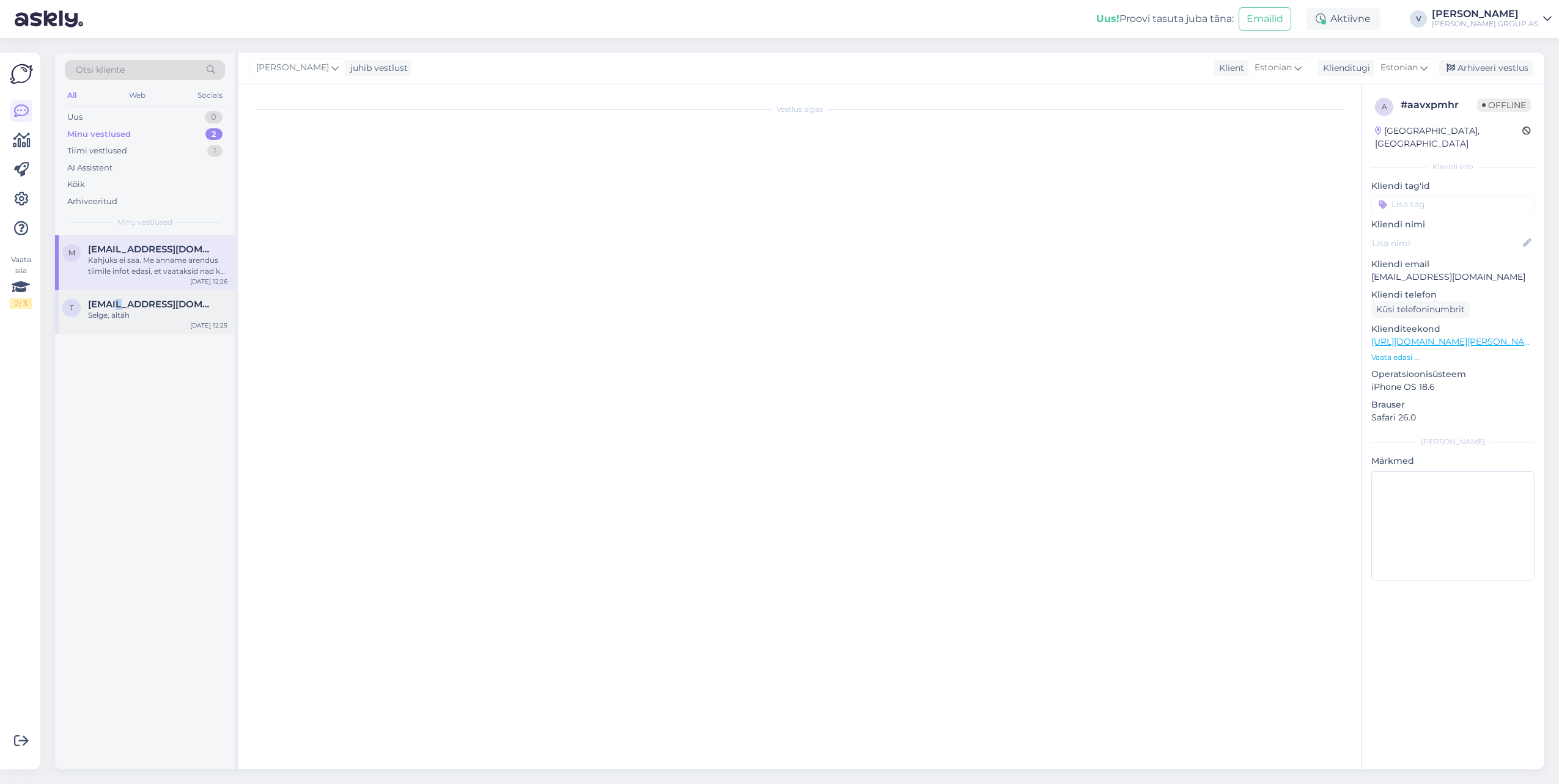
scroll to position [166, 0]
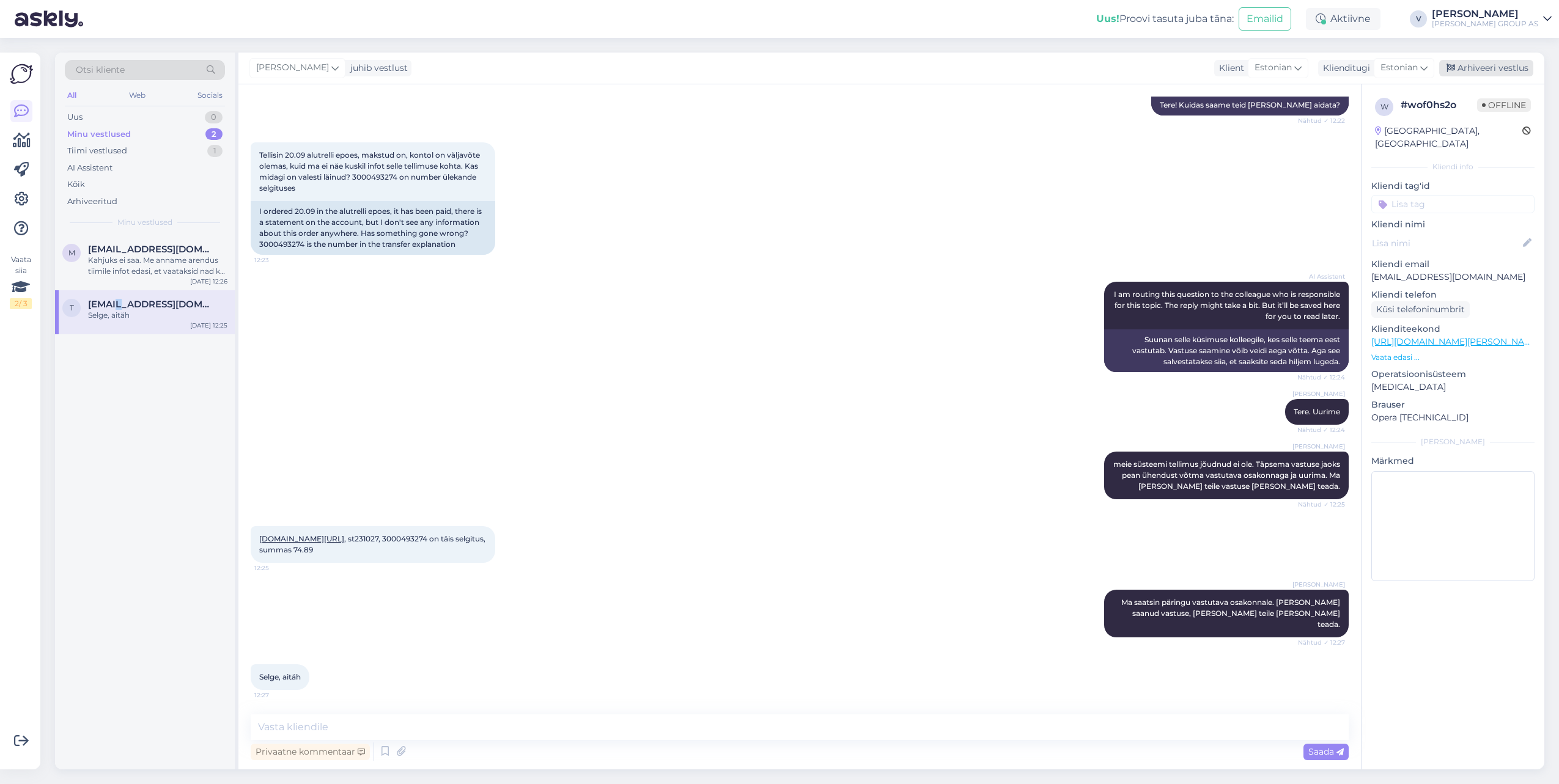
drag, startPoint x: 1462, startPoint y: 67, endPoint x: 1452, endPoint y: 71, distance: 10.8
click at [1462, 66] on div "Arhiveeri vestlus" at bounding box center [1486, 68] width 94 height 17
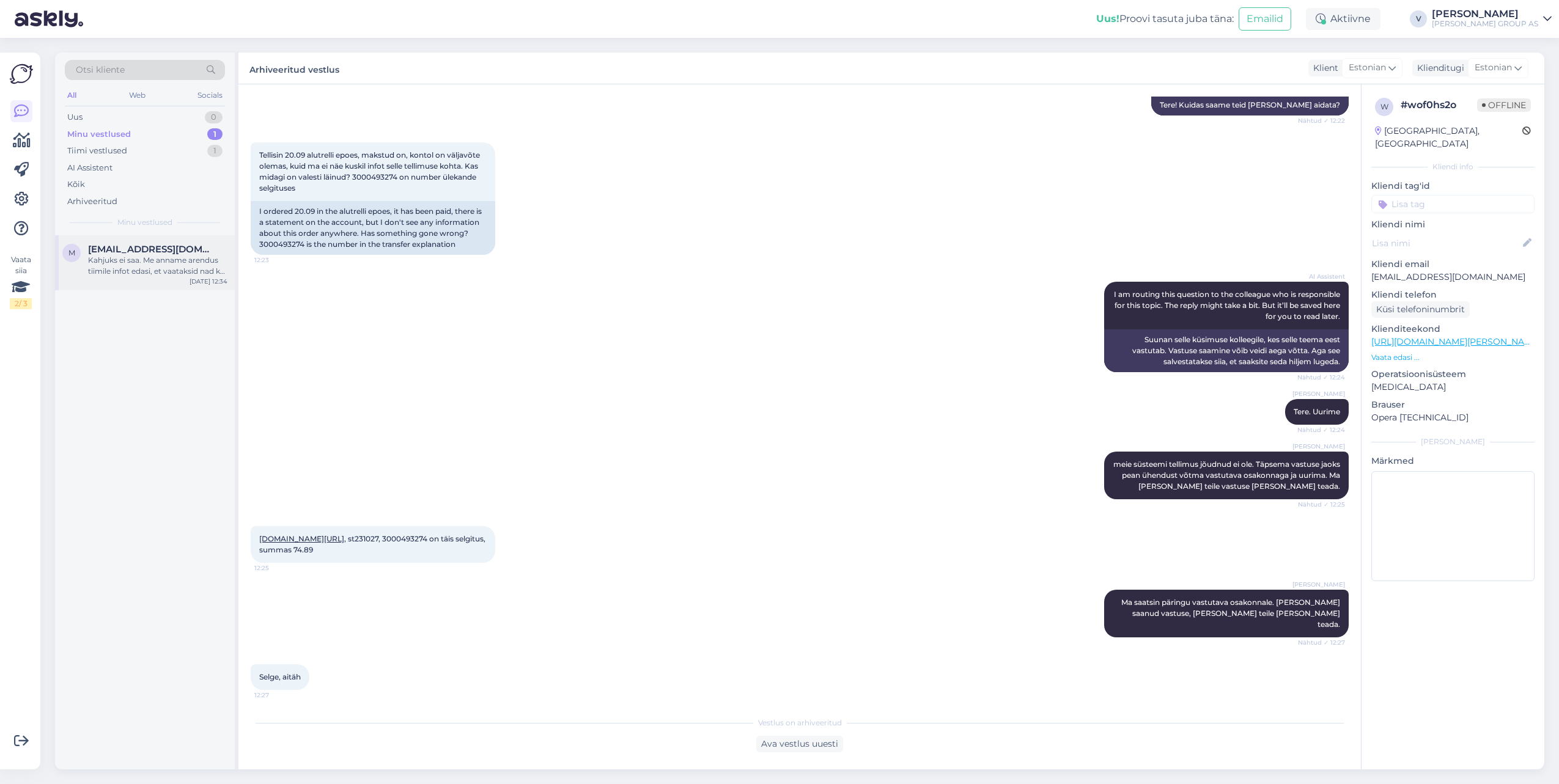
click at [130, 252] on span "[EMAIL_ADDRESS][DOMAIN_NAME]" at bounding box center [152, 249] width 127 height 11
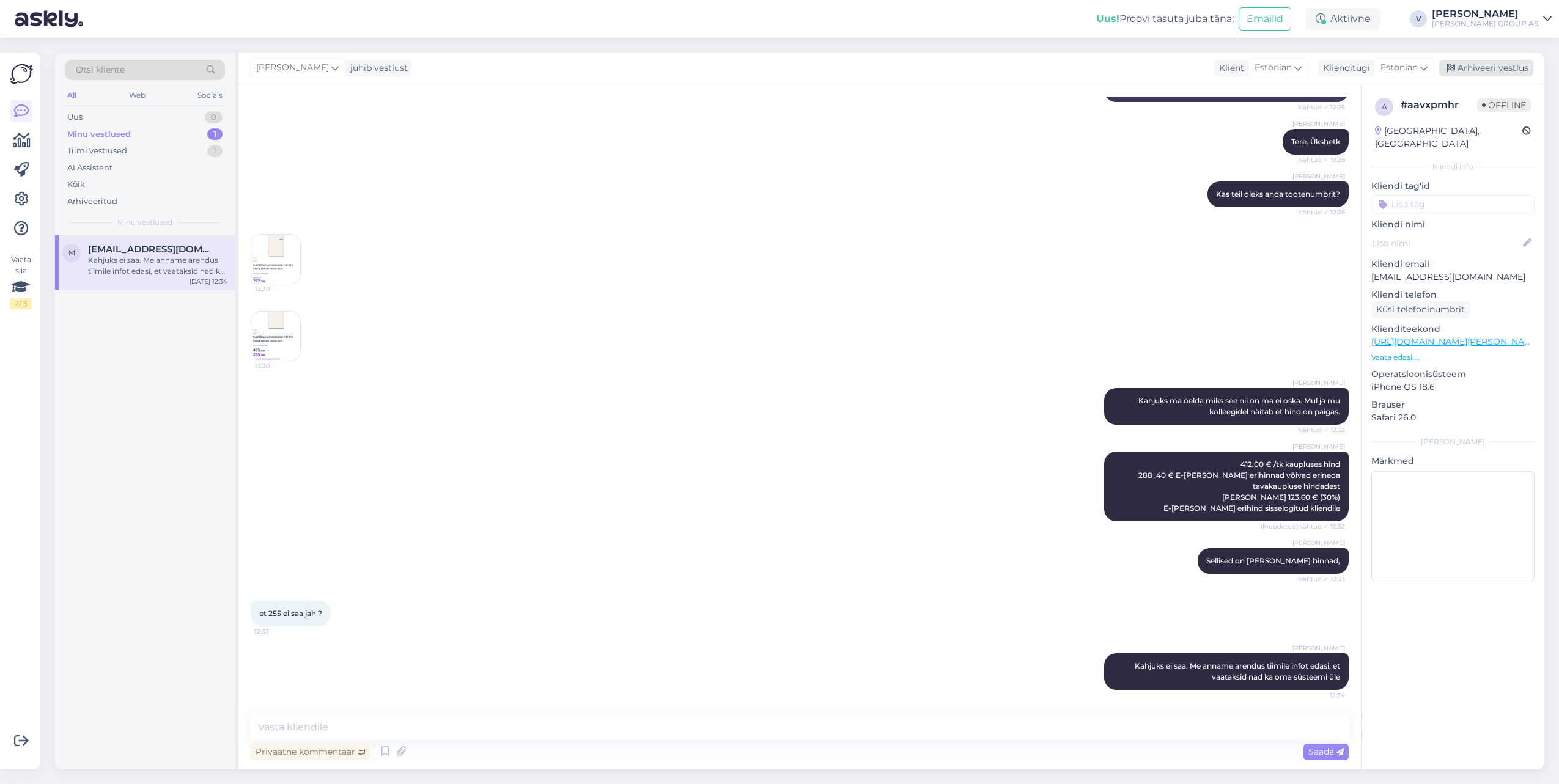
click at [1489, 74] on div "Arhiveeri vestlus" at bounding box center [1486, 68] width 94 height 17
